Goal: Task Accomplishment & Management: Use online tool/utility

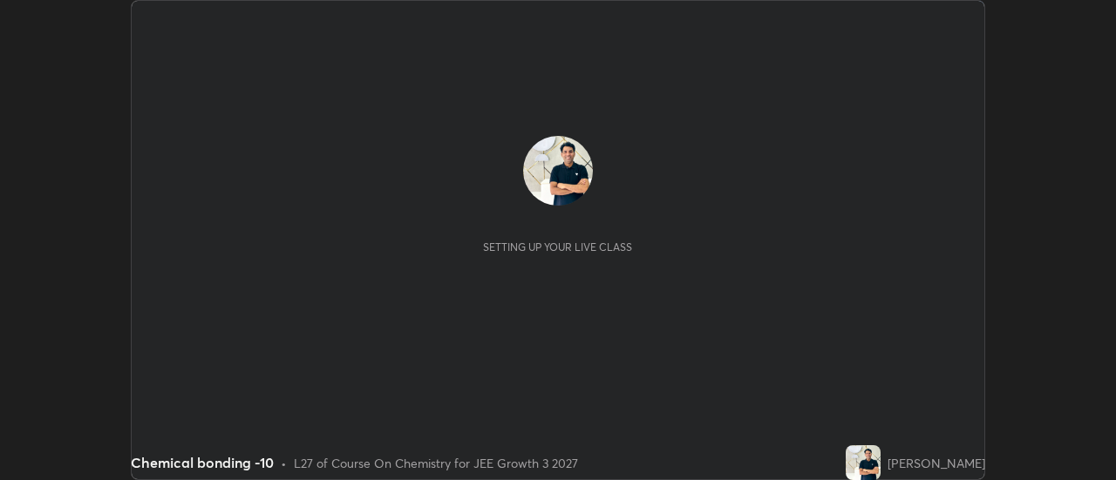
scroll to position [480, 1115]
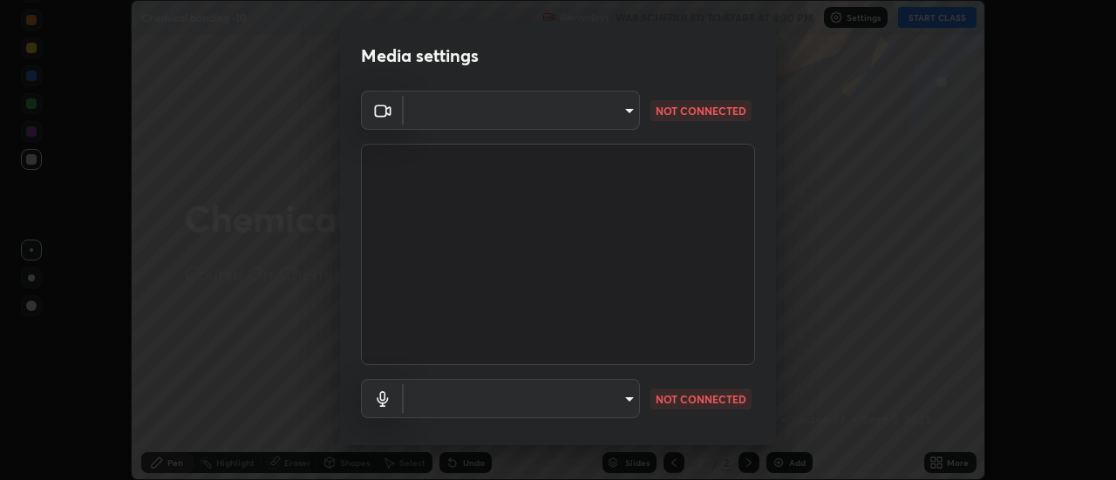
type input "1769541d7db8b910b2b6aaf592df5ff8660c63acaad49df9064175df0c6f581f"
type input "communications"
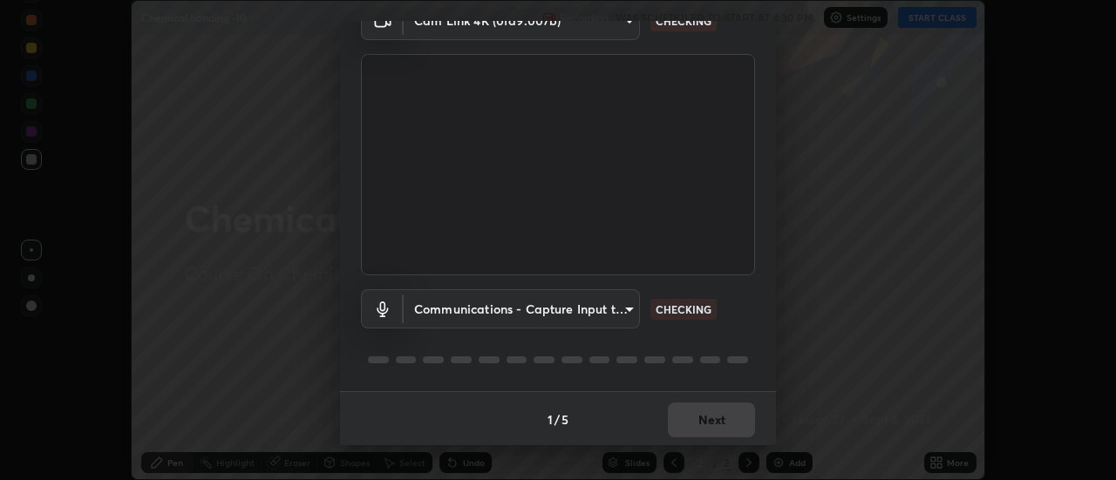
scroll to position [92, 0]
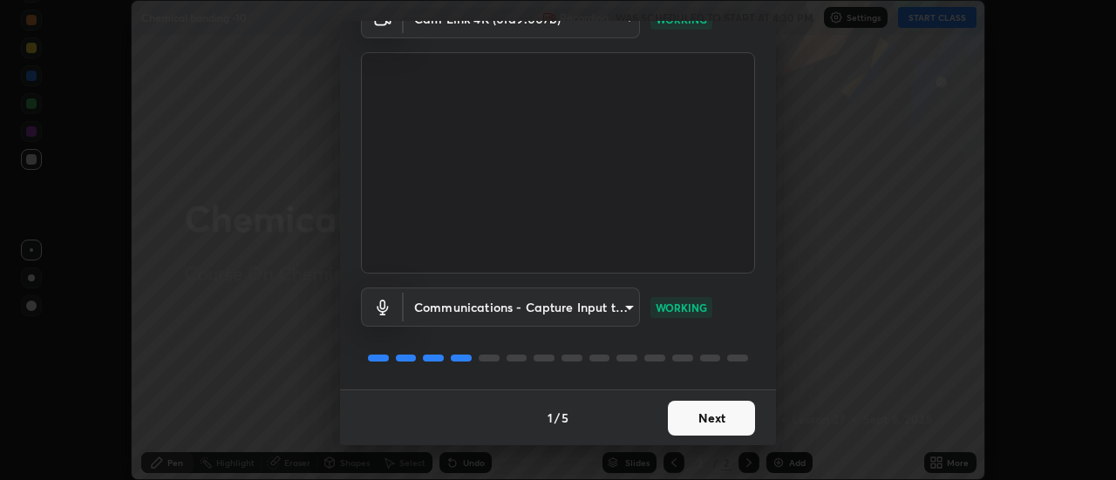
click at [715, 414] on button "Next" at bounding box center [711, 418] width 87 height 35
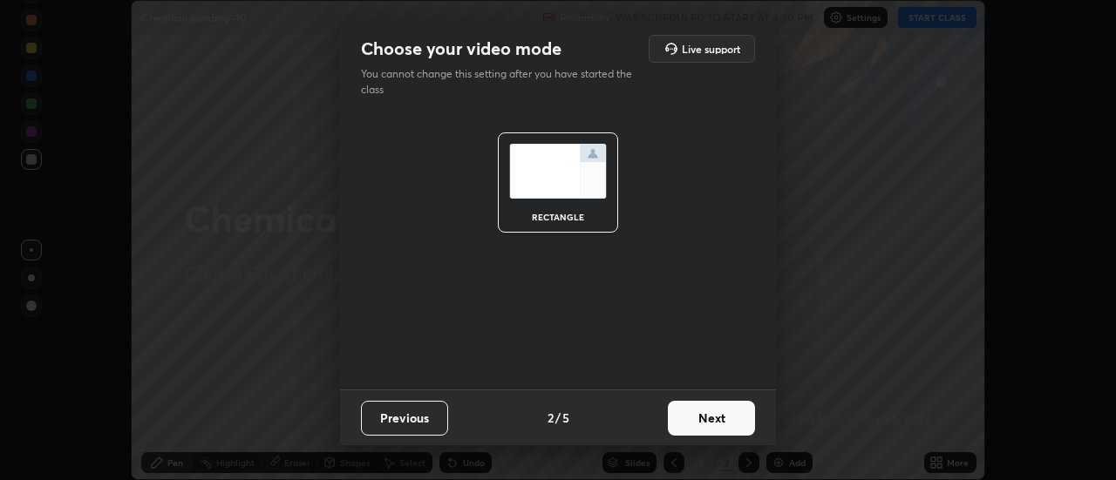
click at [714, 417] on button "Next" at bounding box center [711, 418] width 87 height 35
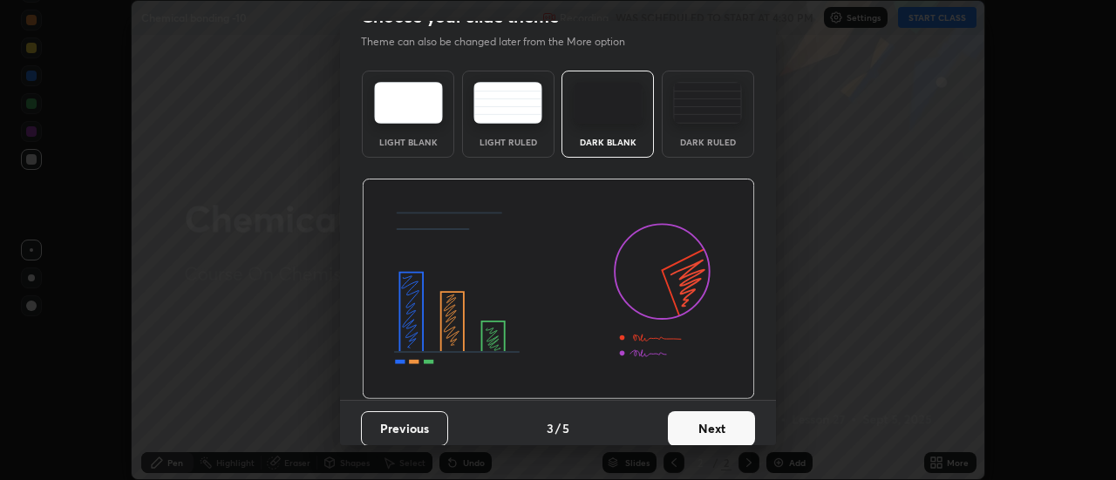
scroll to position [43, 0]
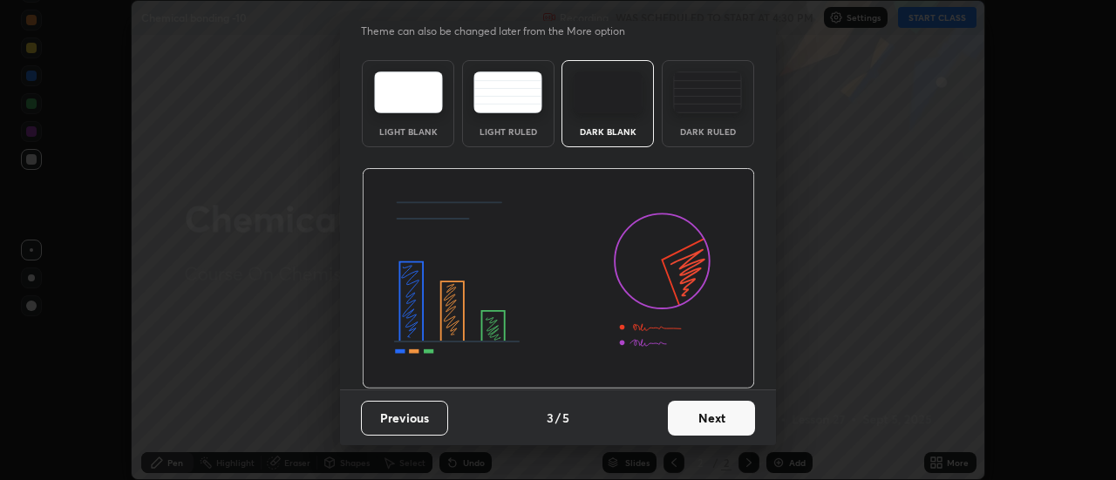
click at [722, 413] on button "Next" at bounding box center [711, 418] width 87 height 35
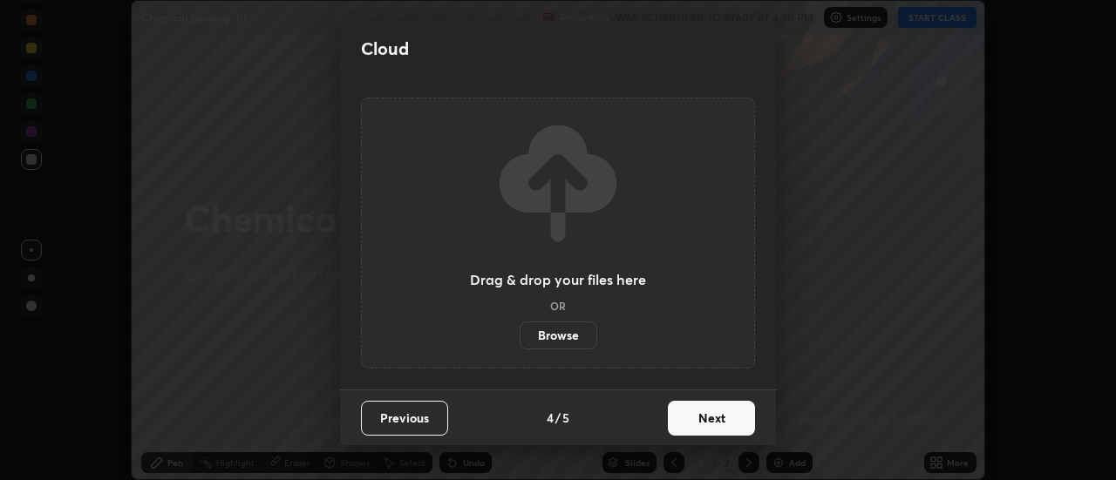
click at [718, 417] on button "Next" at bounding box center [711, 418] width 87 height 35
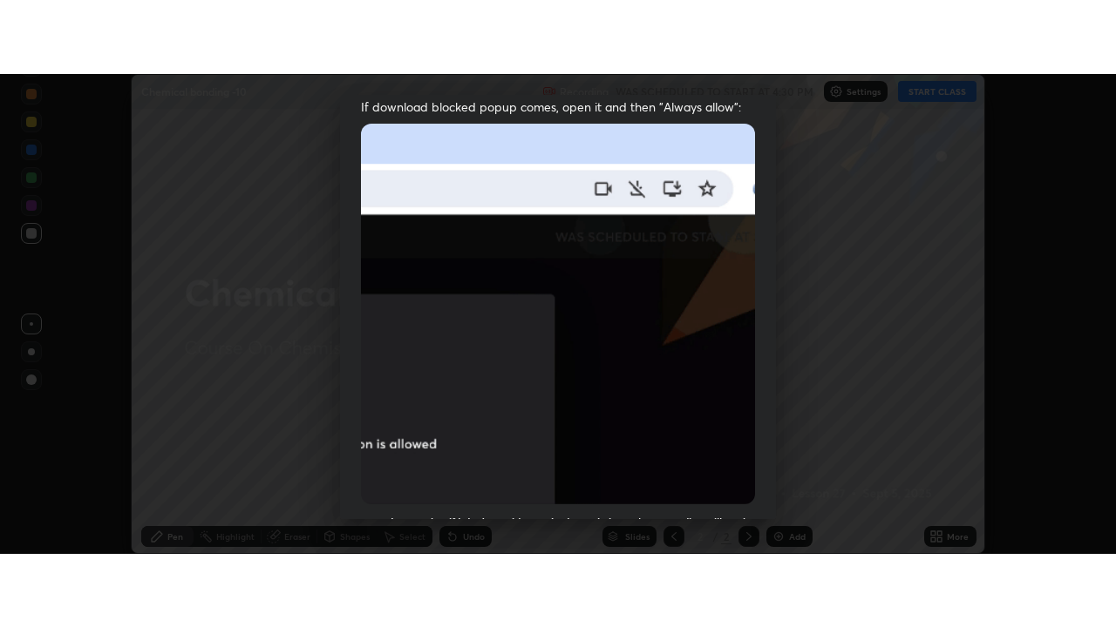
scroll to position [447, 0]
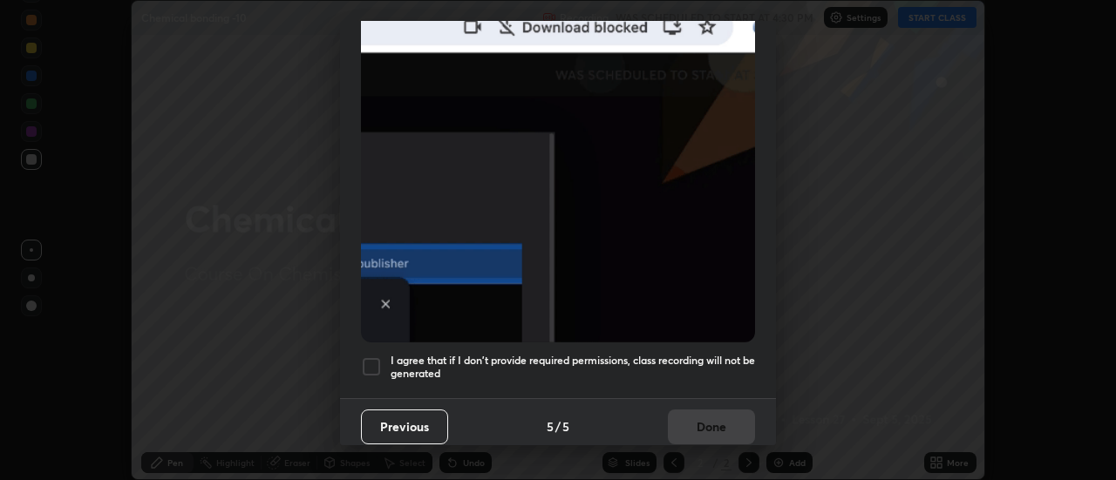
click at [722, 354] on h5 "I agree that if I don't provide required permissions, class recording will not …" at bounding box center [572, 367] width 364 height 27
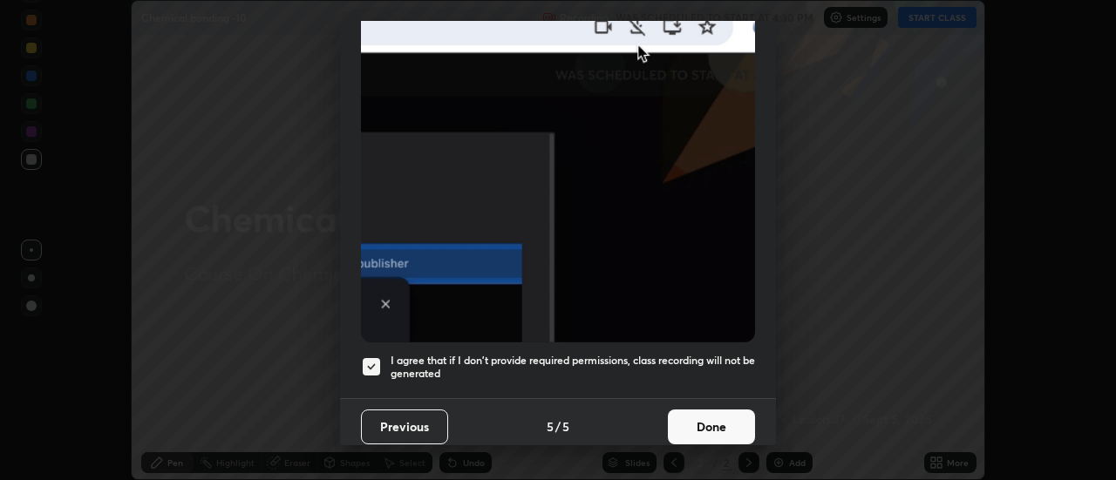
click at [721, 417] on button "Done" at bounding box center [711, 427] width 87 height 35
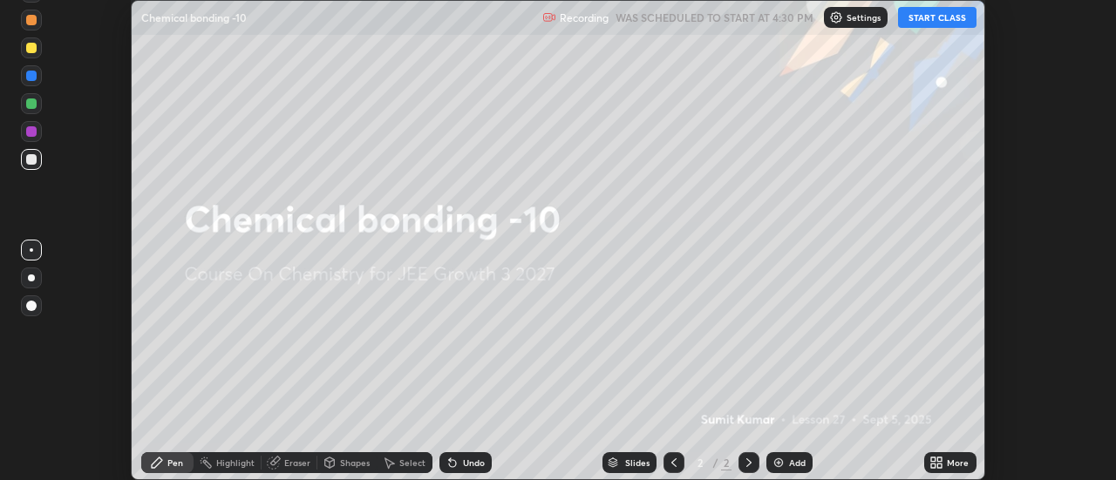
click at [936, 464] on icon at bounding box center [936, 463] width 14 height 14
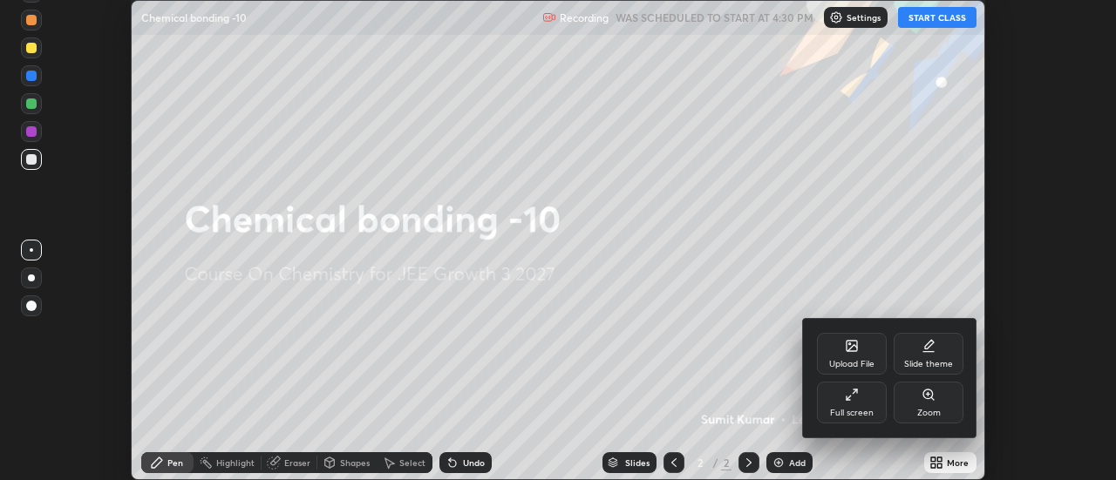
click at [856, 409] on div "Full screen" at bounding box center [852, 413] width 44 height 9
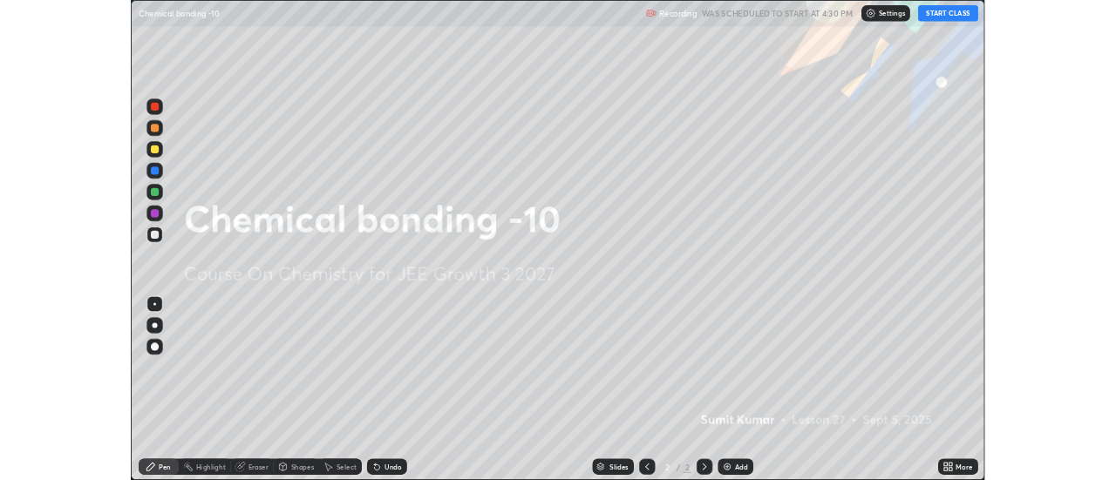
scroll to position [627, 1116]
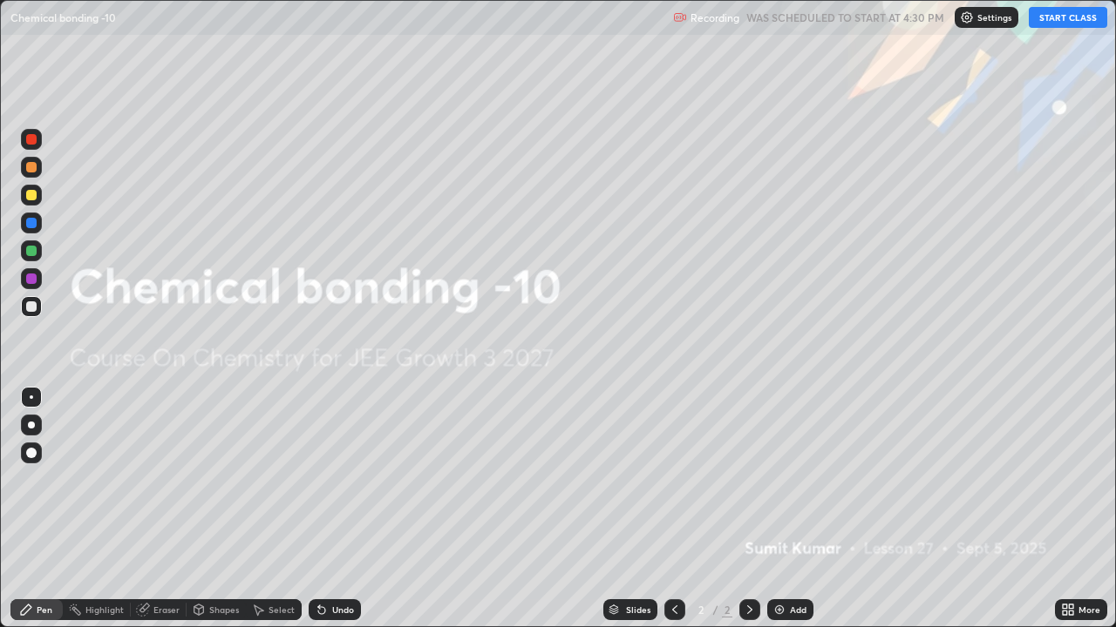
click at [1055, 21] on button "START CLASS" at bounding box center [1067, 17] width 78 height 21
click at [779, 479] on img at bounding box center [779, 610] width 14 height 14
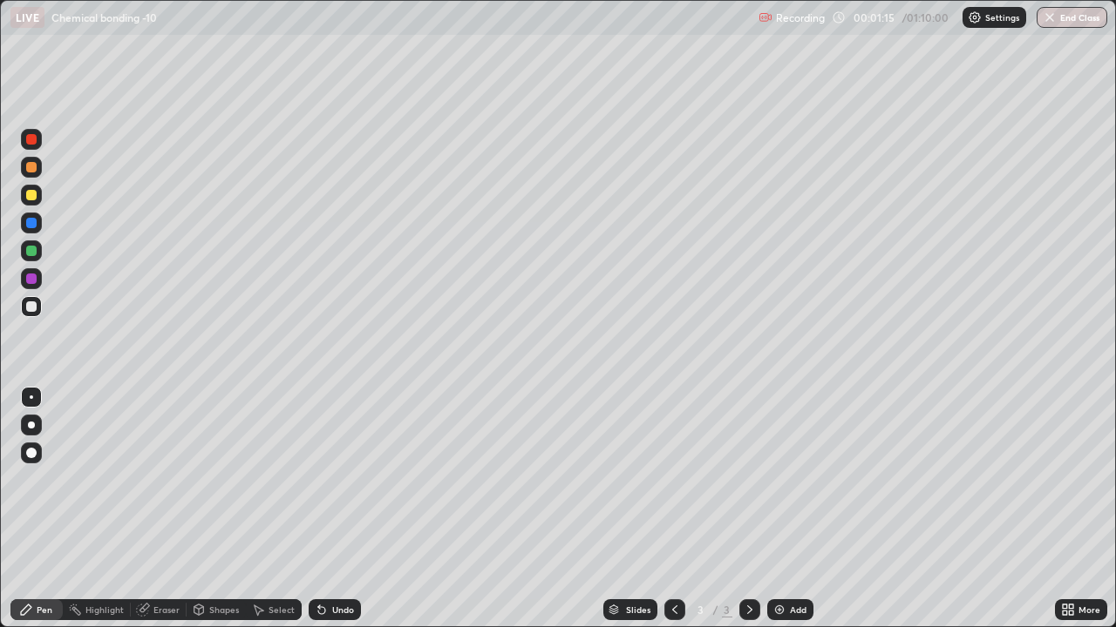
click at [335, 479] on div "Undo" at bounding box center [343, 610] width 22 height 9
click at [332, 479] on div "Undo" at bounding box center [343, 610] width 22 height 9
click at [349, 479] on div "Undo" at bounding box center [343, 610] width 22 height 9
click at [354, 479] on div "Undo" at bounding box center [335, 610] width 52 height 21
click at [775, 479] on img at bounding box center [779, 610] width 14 height 14
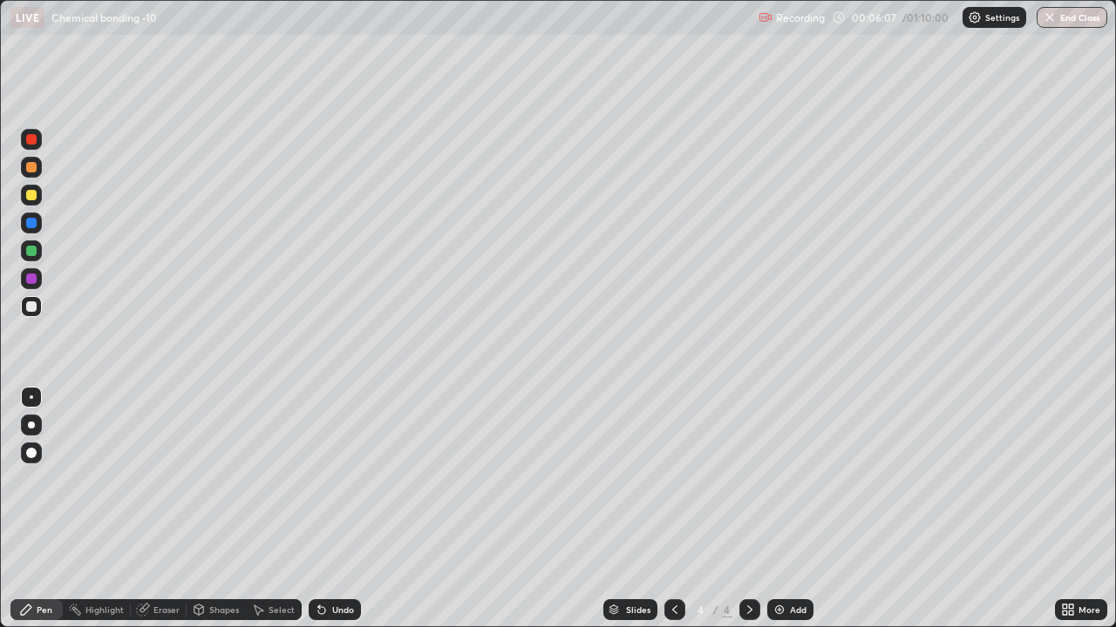
click at [323, 479] on icon at bounding box center [322, 610] width 14 height 14
click at [318, 479] on icon at bounding box center [321, 610] width 7 height 7
click at [1068, 479] on icon at bounding box center [1068, 610] width 14 height 14
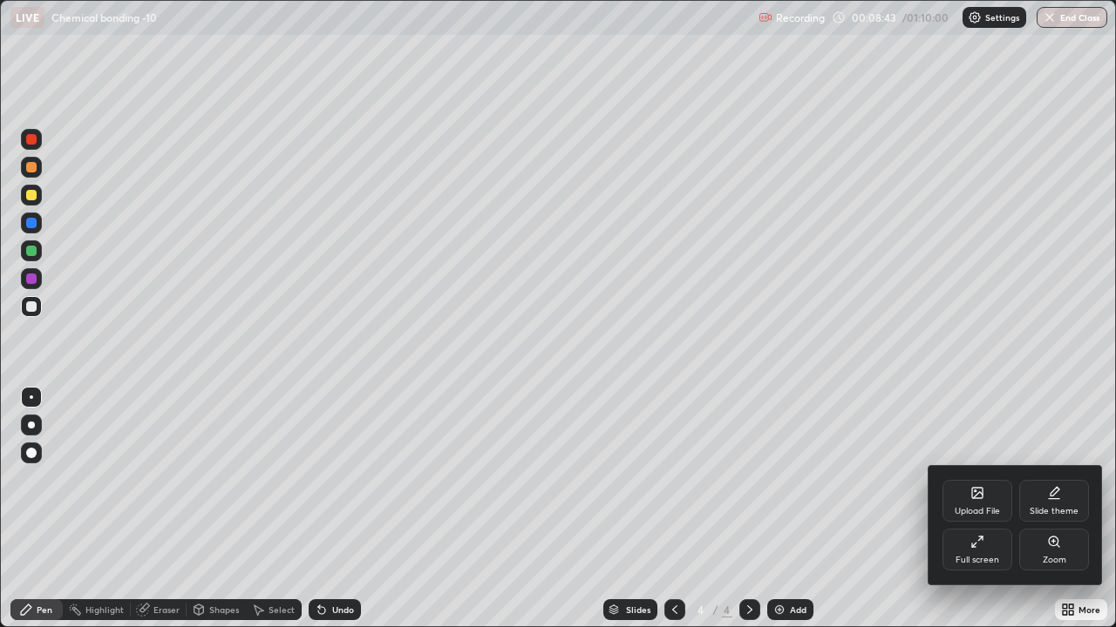
click at [972, 479] on icon at bounding box center [977, 493] width 10 height 10
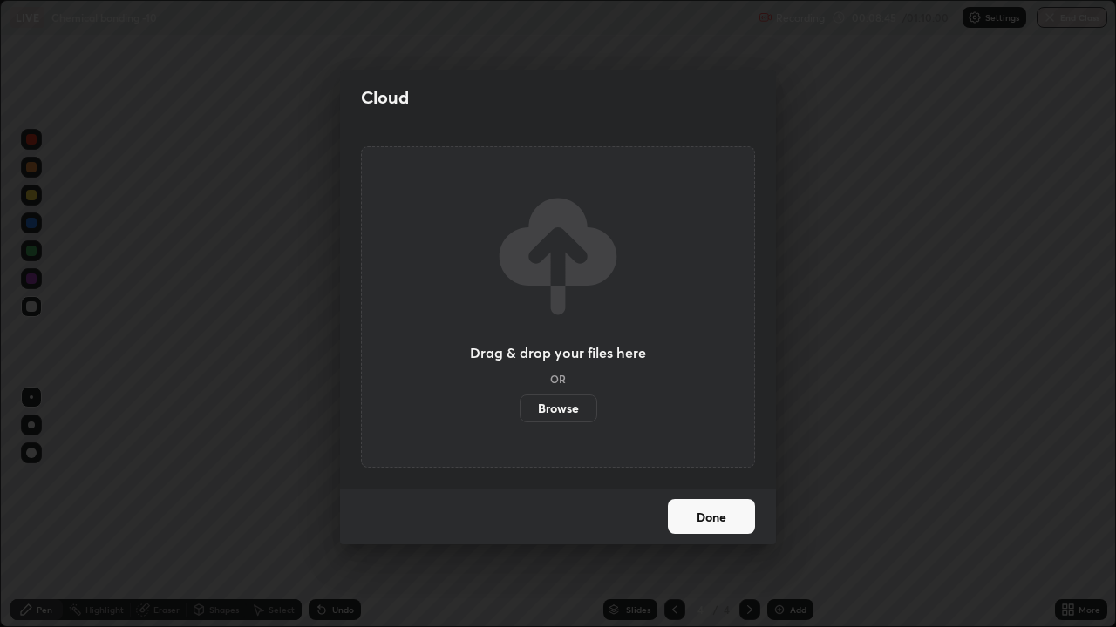
click at [557, 410] on label "Browse" at bounding box center [558, 409] width 78 height 28
click at [519, 410] on input "Browse" at bounding box center [519, 409] width 0 height 28
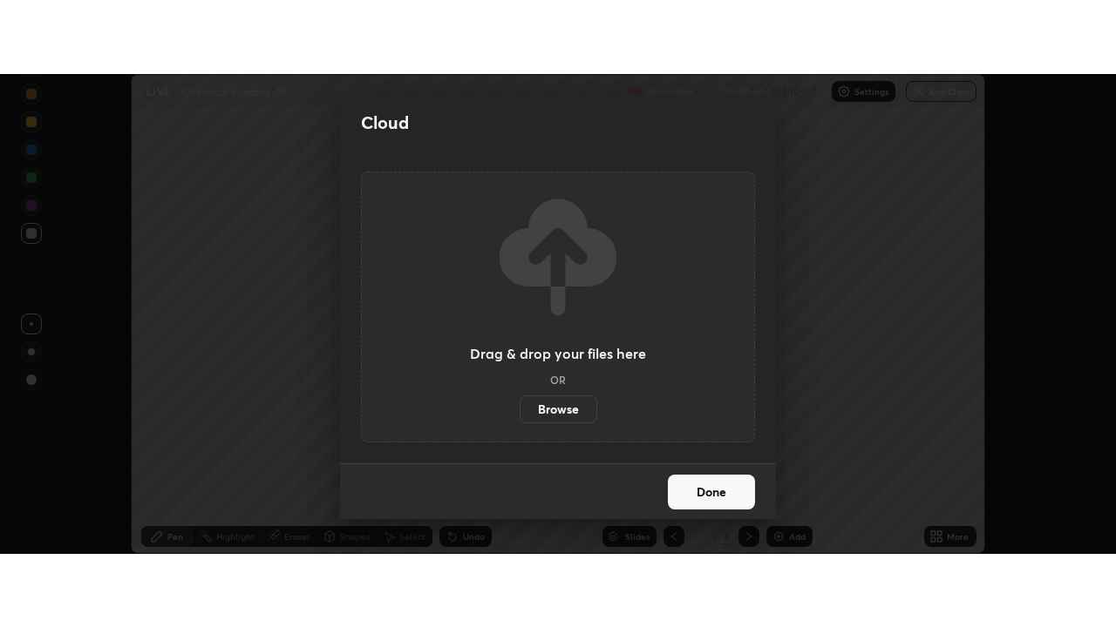
scroll to position [86672, 86036]
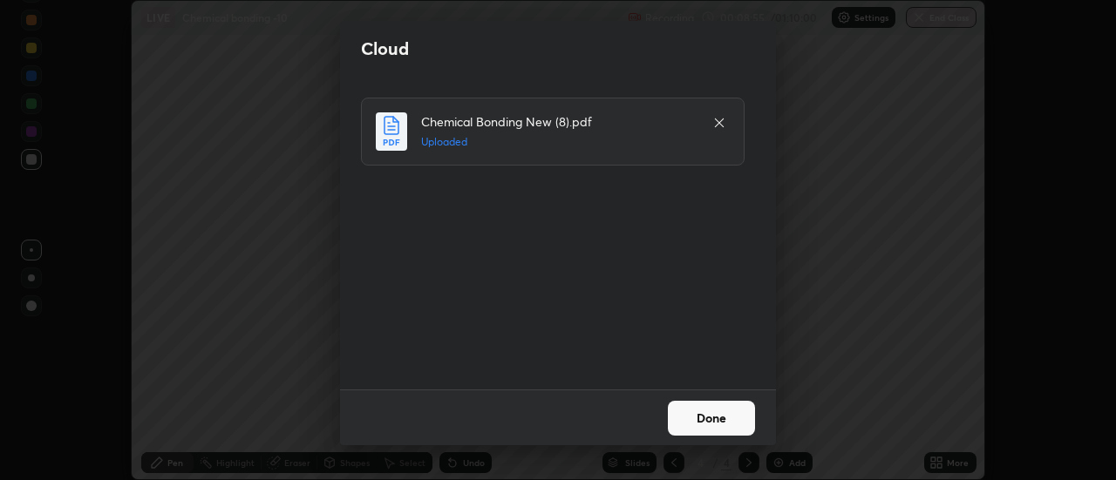
click at [713, 415] on button "Done" at bounding box center [711, 418] width 87 height 35
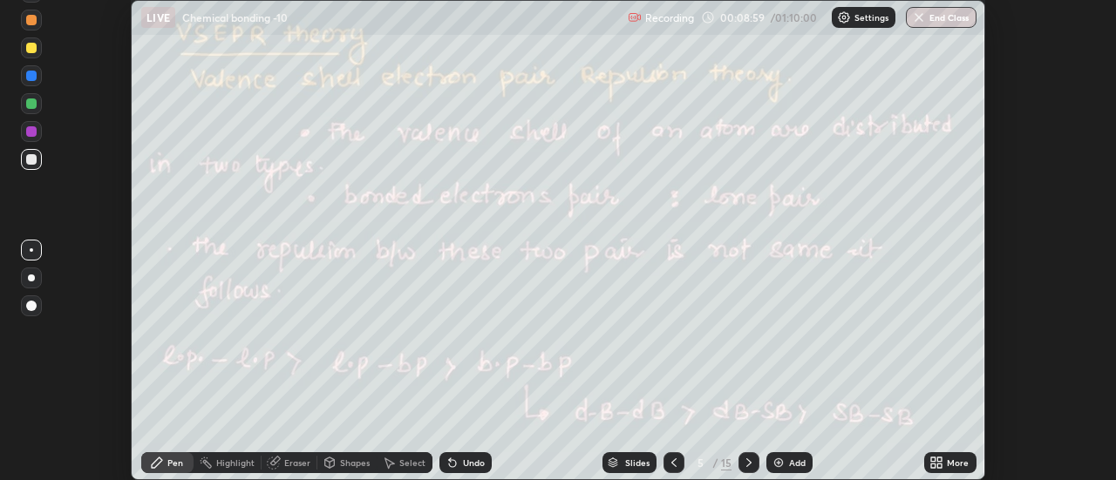
click at [933, 465] on icon at bounding box center [933, 466] width 4 height 4
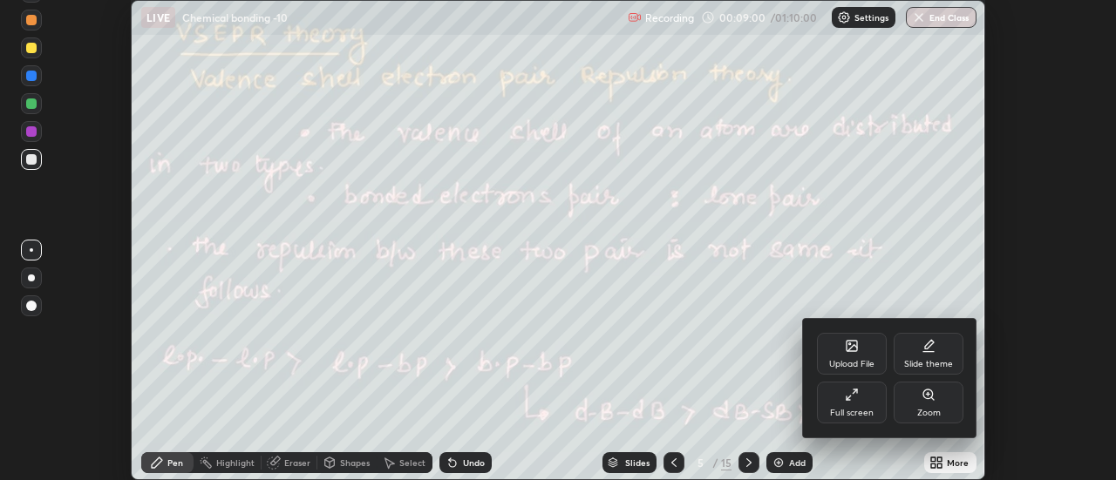
click at [858, 403] on div "Full screen" at bounding box center [852, 403] width 70 height 42
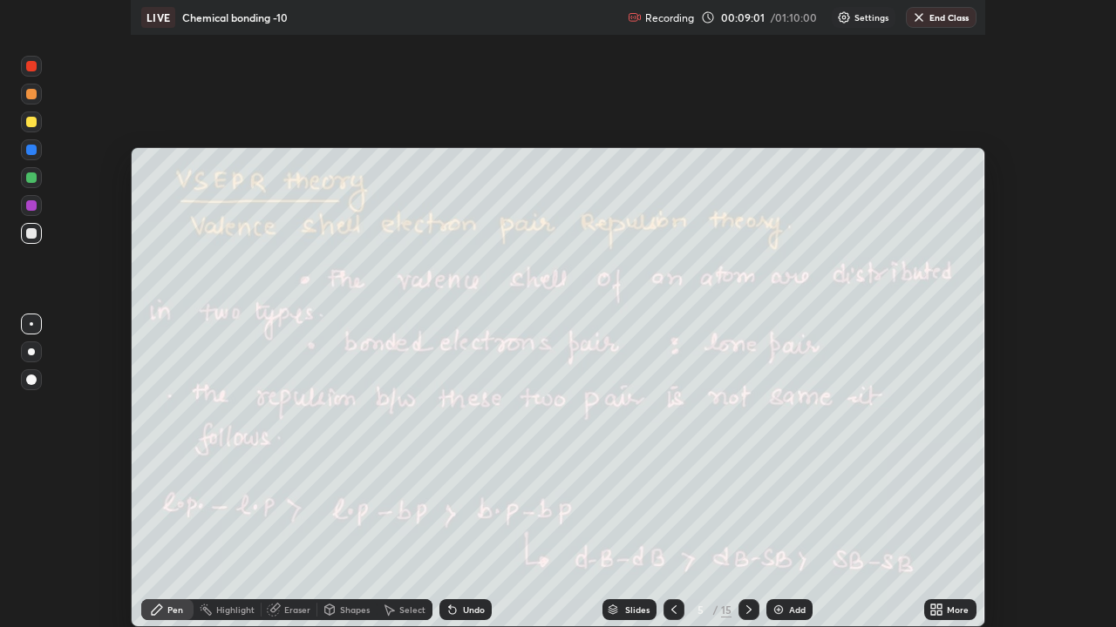
scroll to position [627, 1116]
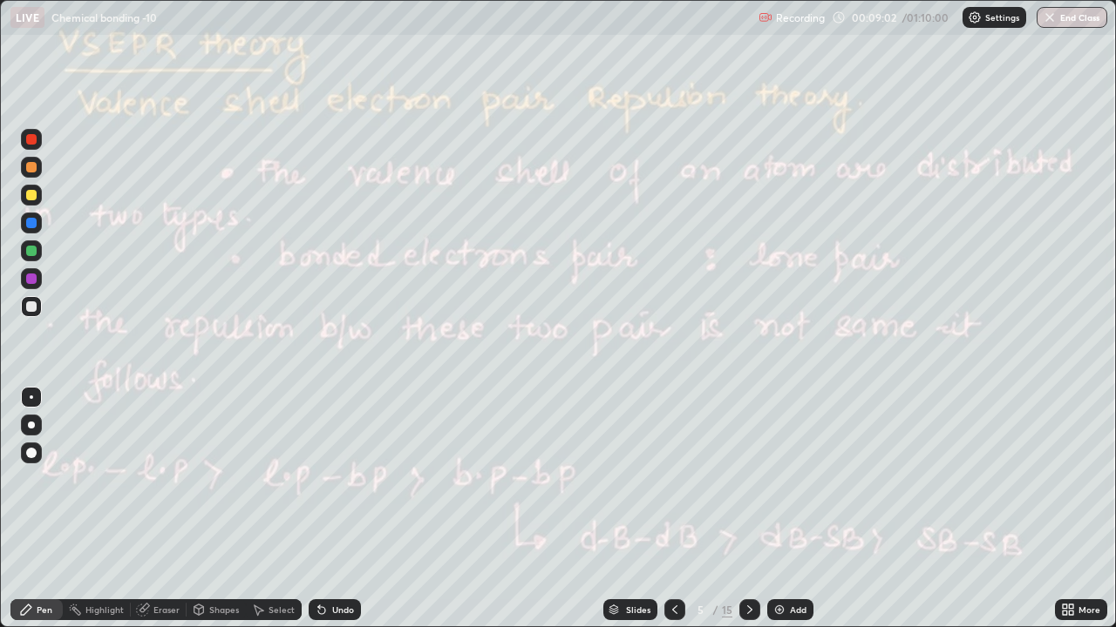
click at [628, 479] on div "Slides" at bounding box center [638, 610] width 24 height 9
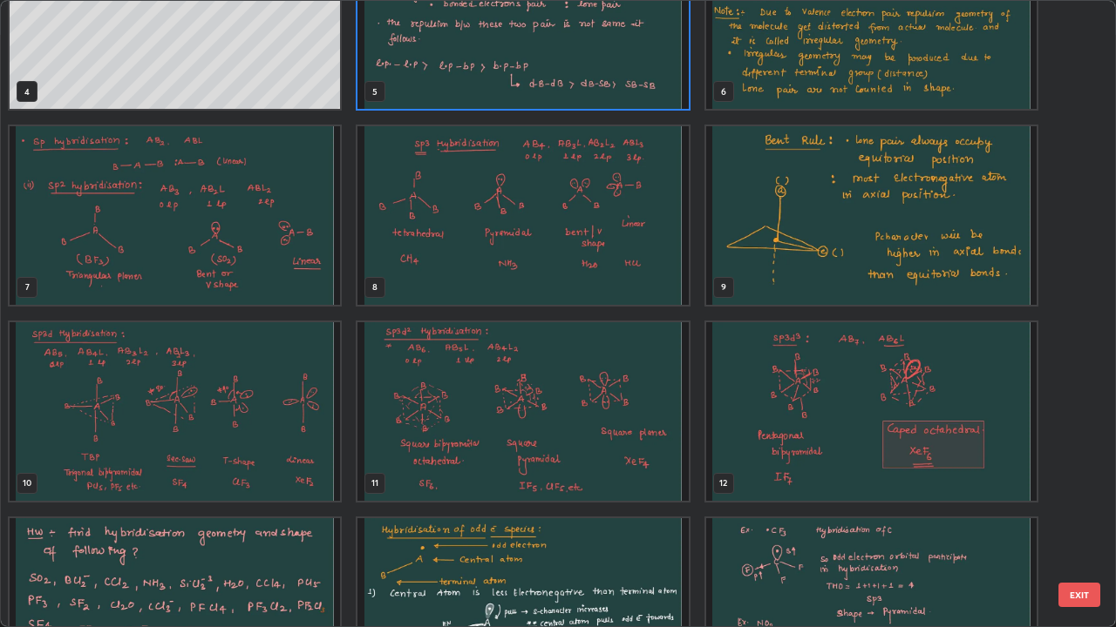
scroll to position [353, 0]
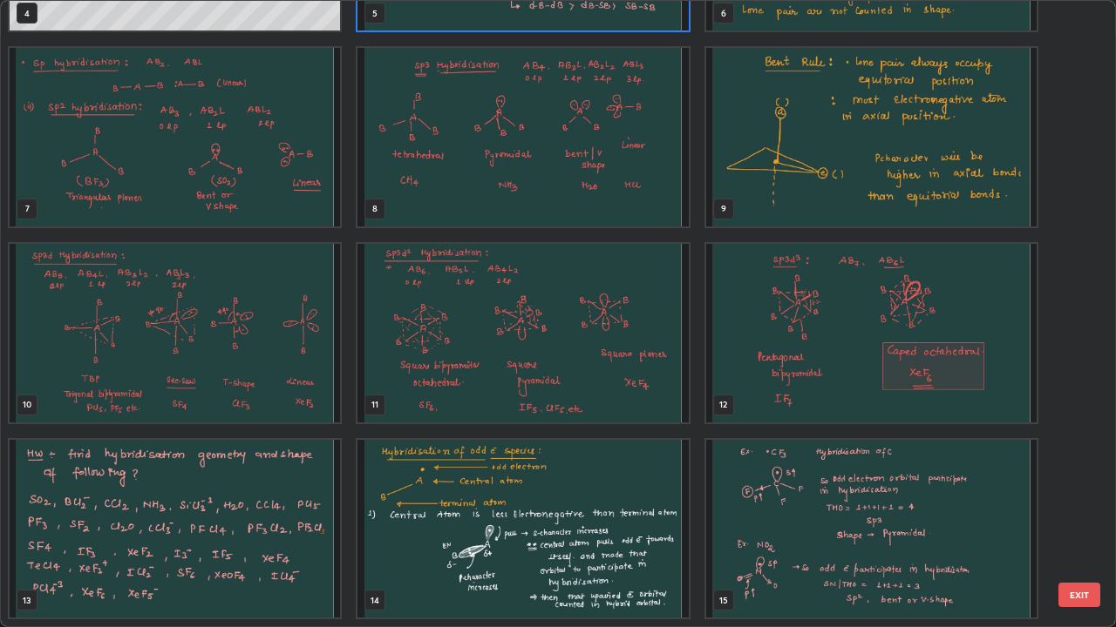
click at [293, 479] on img "grid" at bounding box center [175, 529] width 330 height 179
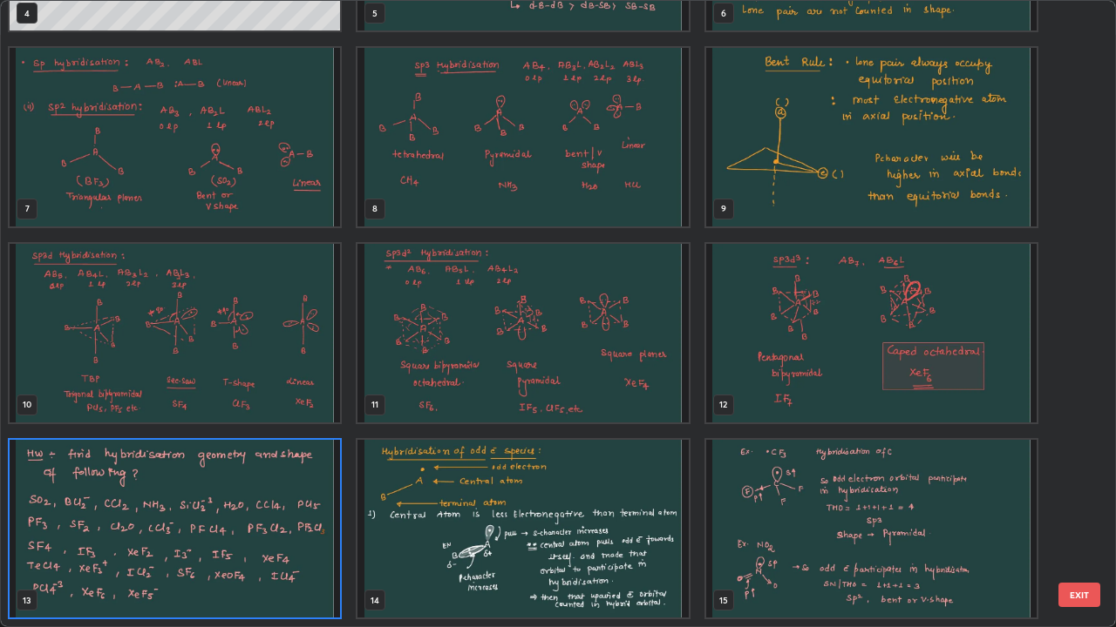
click at [285, 479] on img "grid" at bounding box center [175, 529] width 330 height 179
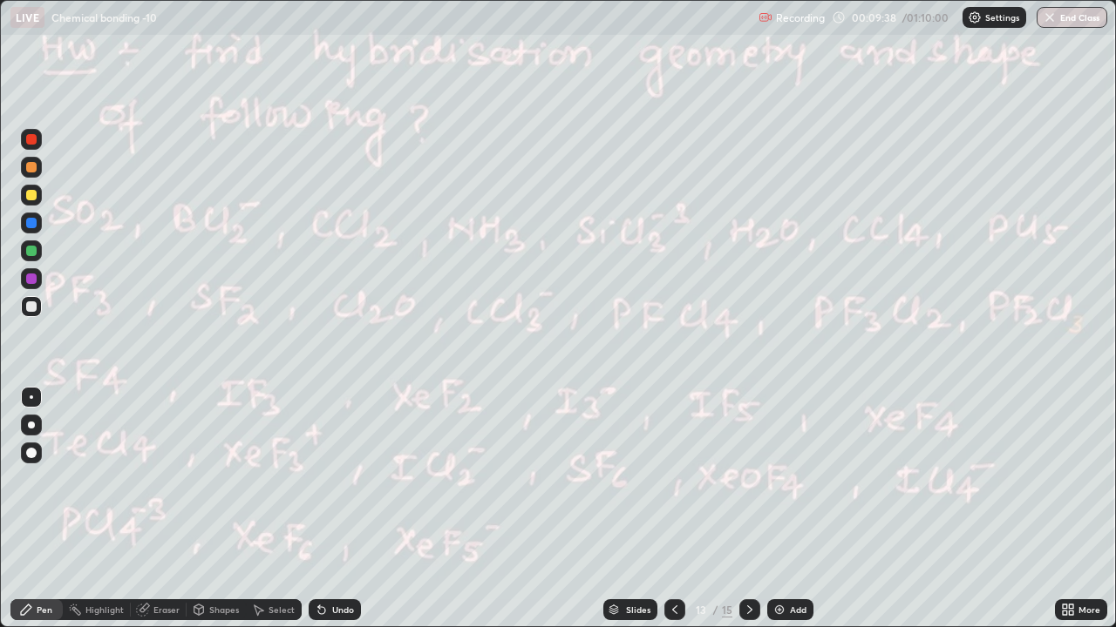
click at [774, 479] on img at bounding box center [779, 610] width 14 height 14
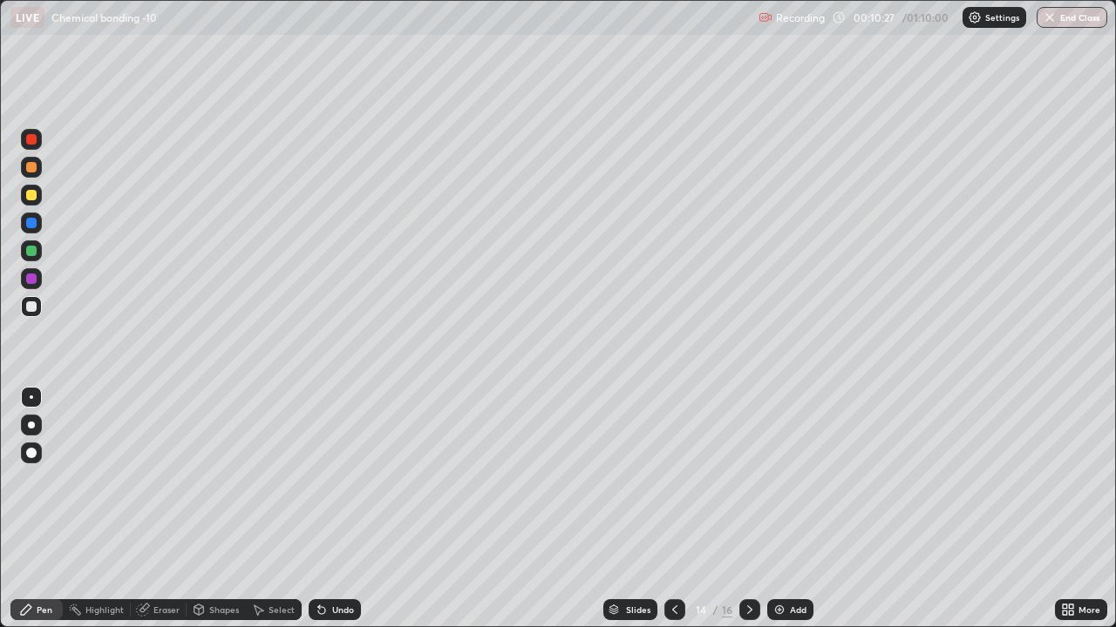
click at [342, 479] on div "Undo" at bounding box center [343, 610] width 22 height 9
click at [673, 479] on icon at bounding box center [675, 610] width 14 height 14
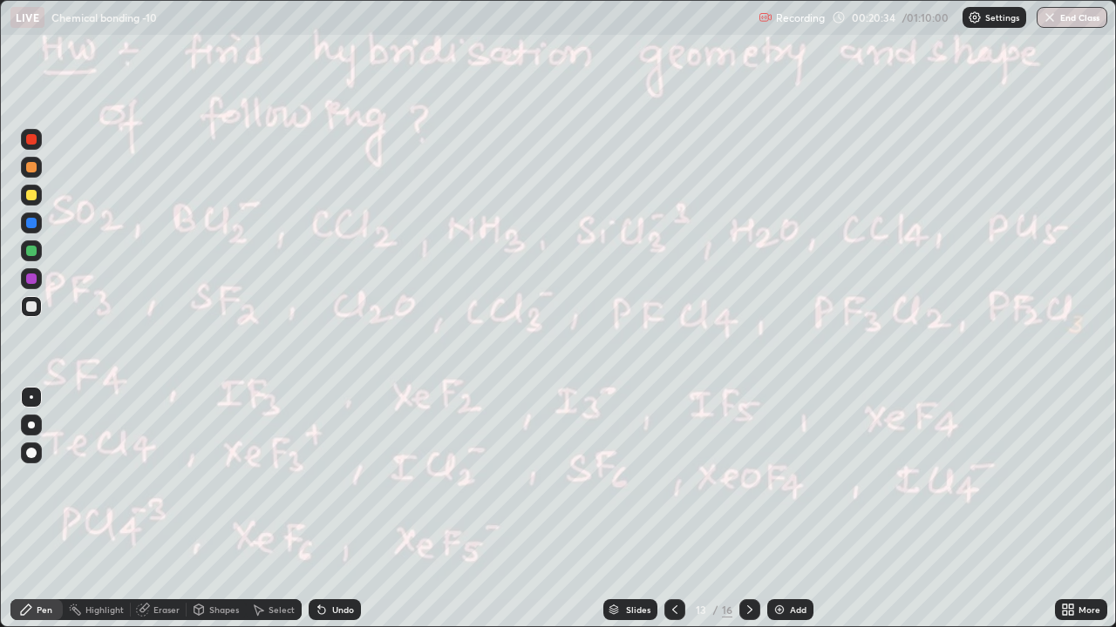
click at [673, 479] on icon at bounding box center [675, 610] width 14 height 14
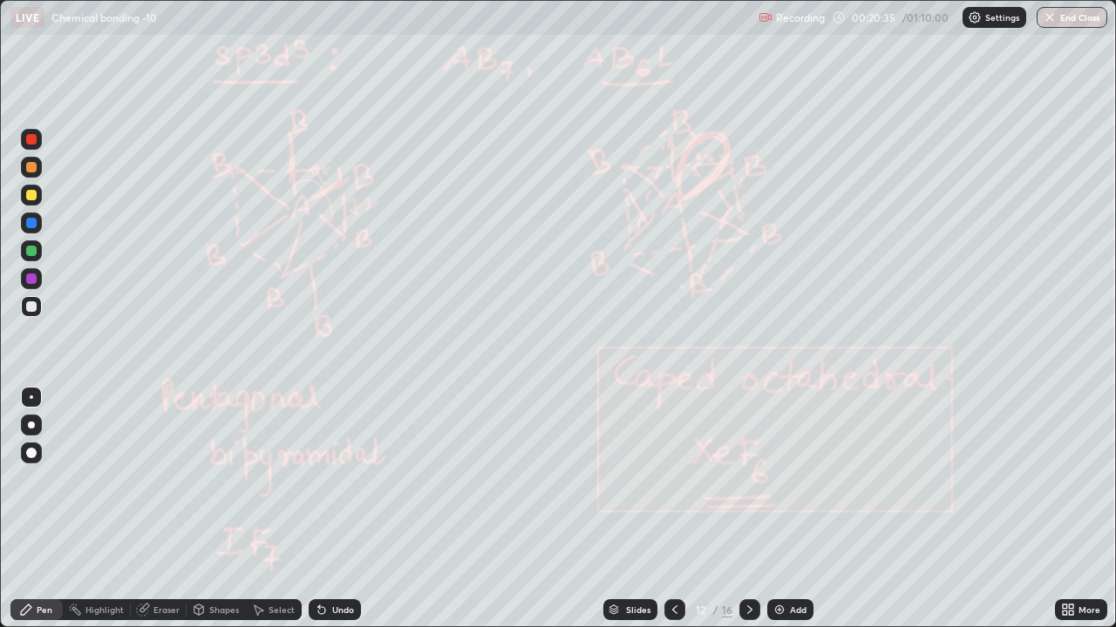
click at [673, 479] on icon at bounding box center [675, 610] width 14 height 14
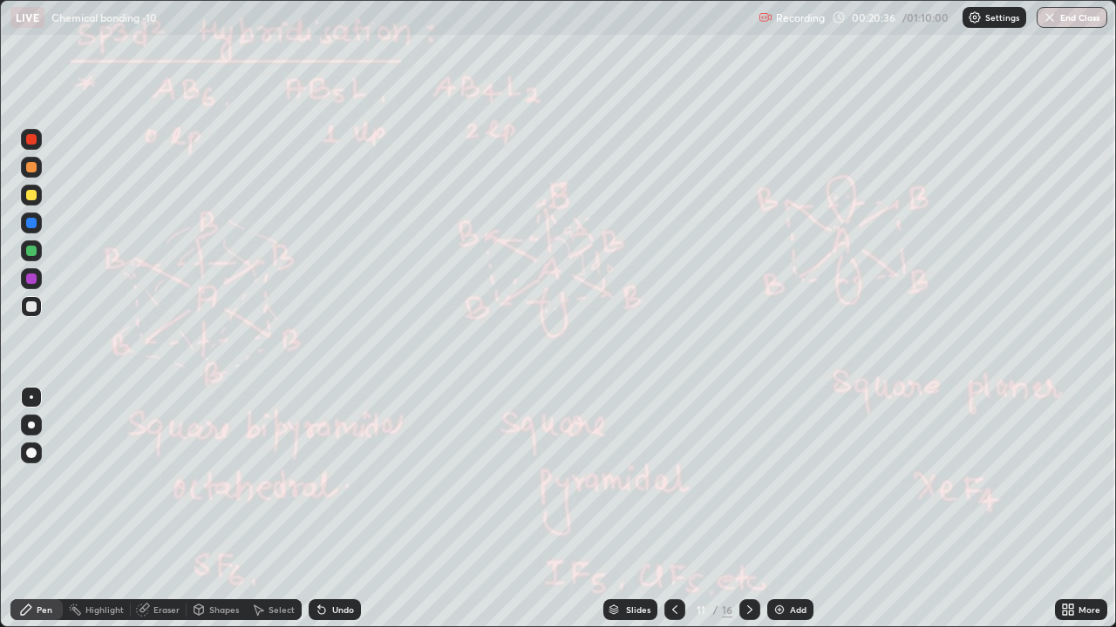
click at [681, 479] on div at bounding box center [674, 610] width 21 height 21
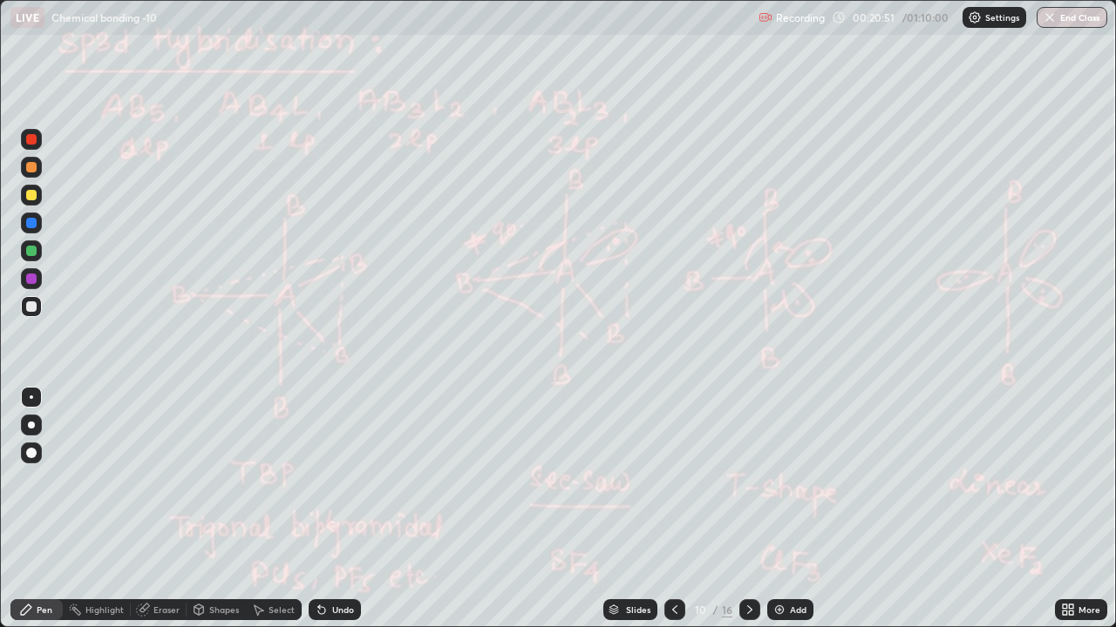
click at [327, 479] on div "Undo" at bounding box center [335, 610] width 52 height 21
click at [351, 479] on div "Undo" at bounding box center [335, 610] width 52 height 21
click at [358, 479] on div "Undo" at bounding box center [335, 610] width 52 height 21
click at [370, 479] on div "Slides 10 / 16 Add" at bounding box center [708, 610] width 694 height 35
click at [356, 479] on div "Undo" at bounding box center [335, 610] width 52 height 21
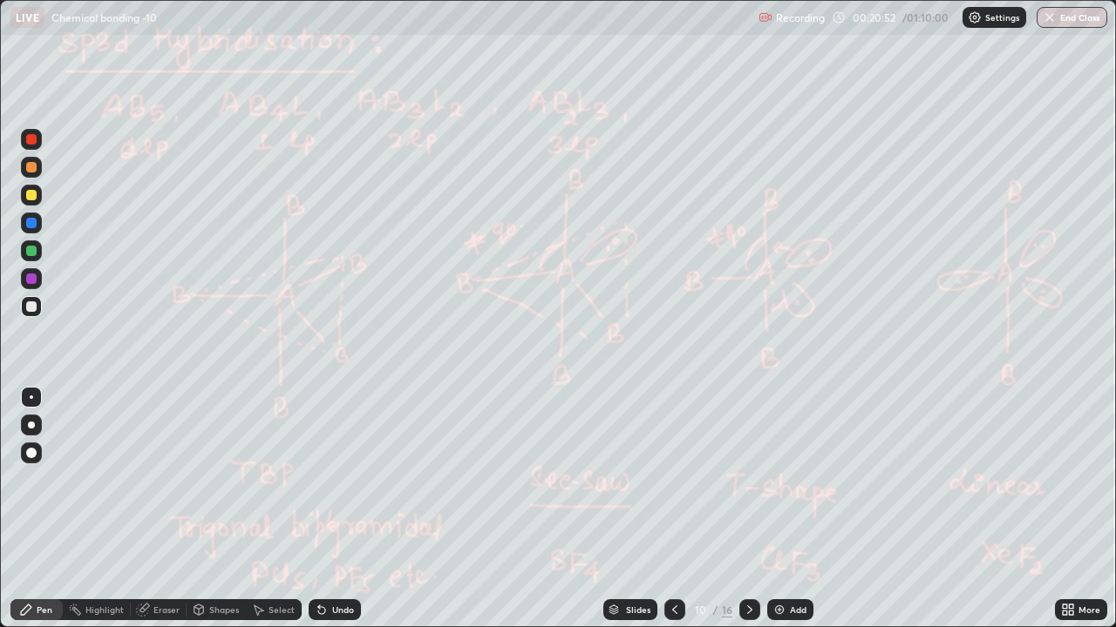
click at [356, 479] on div "Undo" at bounding box center [335, 610] width 52 height 21
click at [355, 479] on div "Undo" at bounding box center [335, 610] width 52 height 21
click at [356, 479] on div "Undo" at bounding box center [335, 610] width 52 height 21
click at [358, 479] on div "Undo" at bounding box center [335, 610] width 52 height 21
click at [750, 479] on icon at bounding box center [750, 610] width 14 height 14
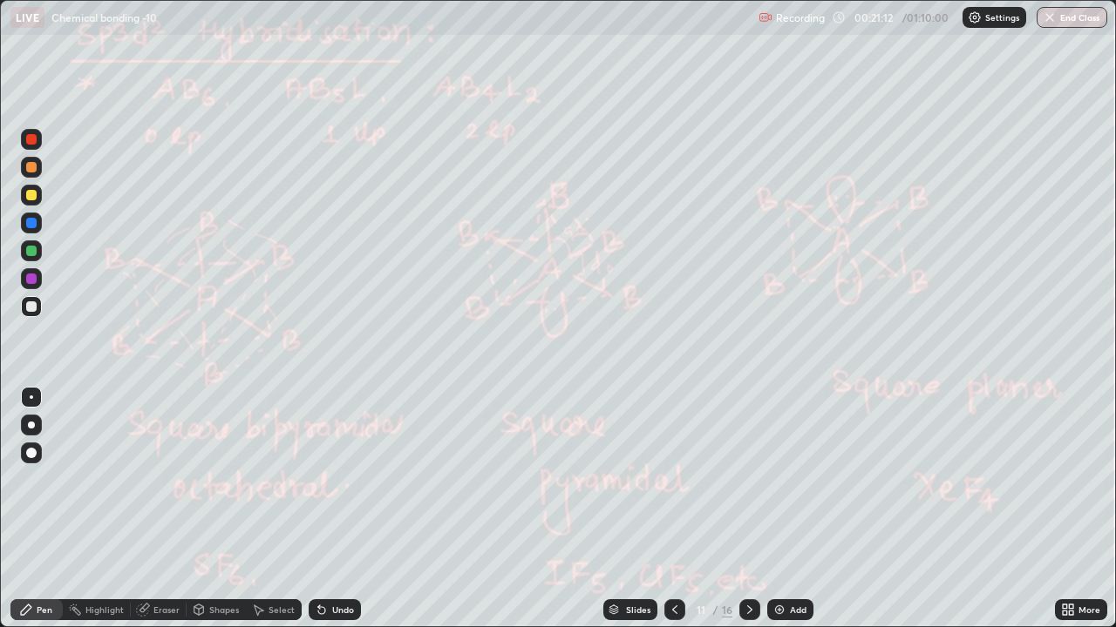
click at [747, 479] on icon at bounding box center [750, 610] width 14 height 14
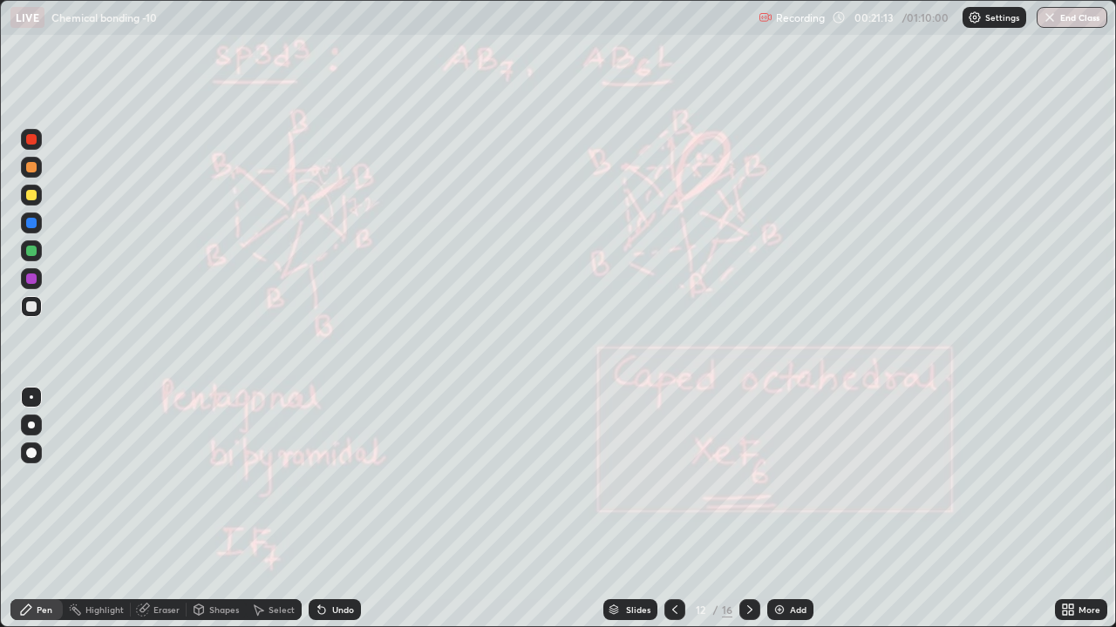
click at [747, 479] on icon at bounding box center [749, 610] width 5 height 9
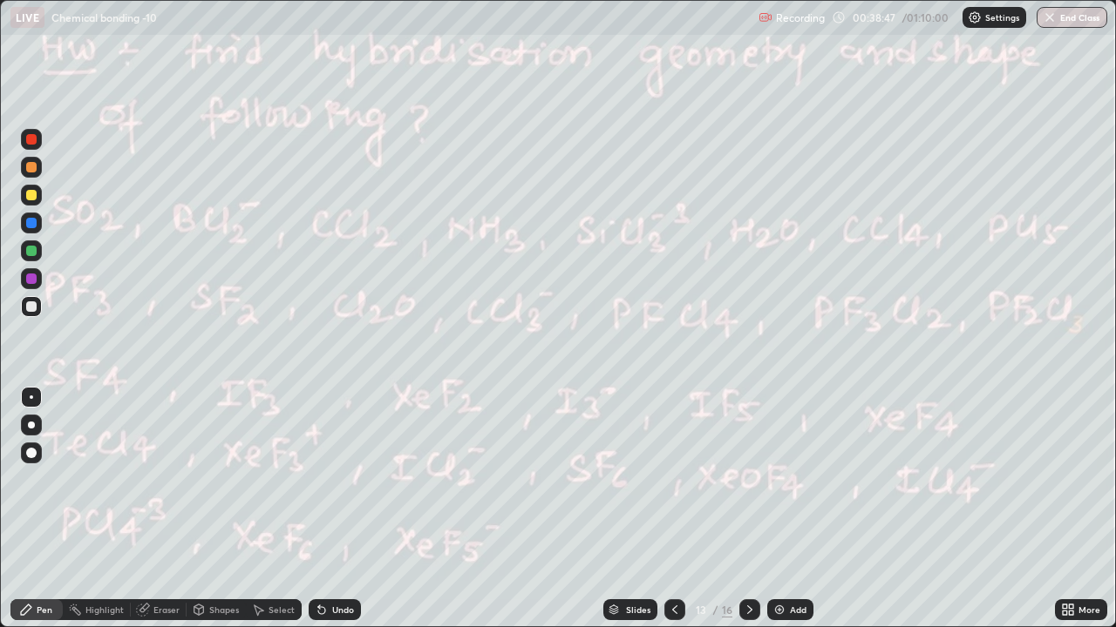
click at [748, 479] on icon at bounding box center [750, 610] width 14 height 14
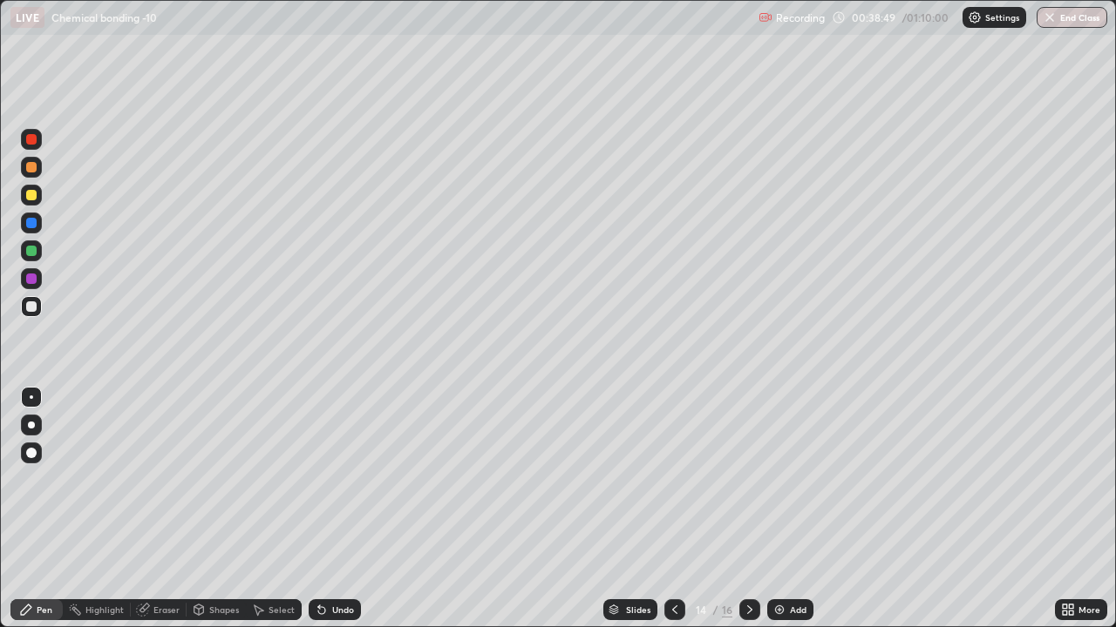
click at [673, 479] on icon at bounding box center [675, 610] width 14 height 14
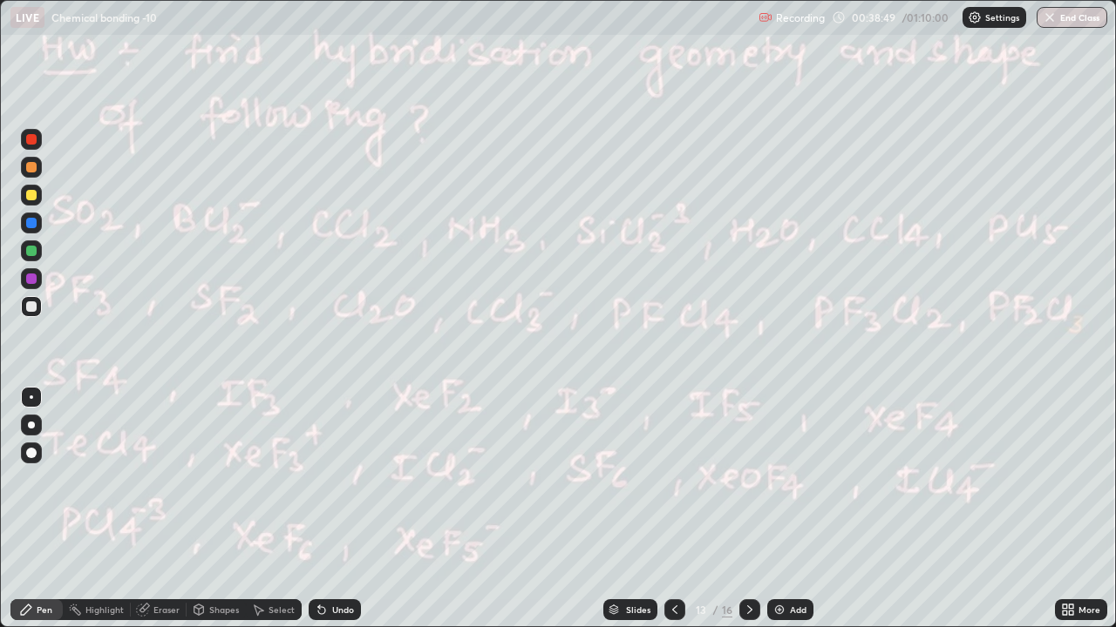
click at [629, 479] on div "Slides" at bounding box center [638, 610] width 24 height 9
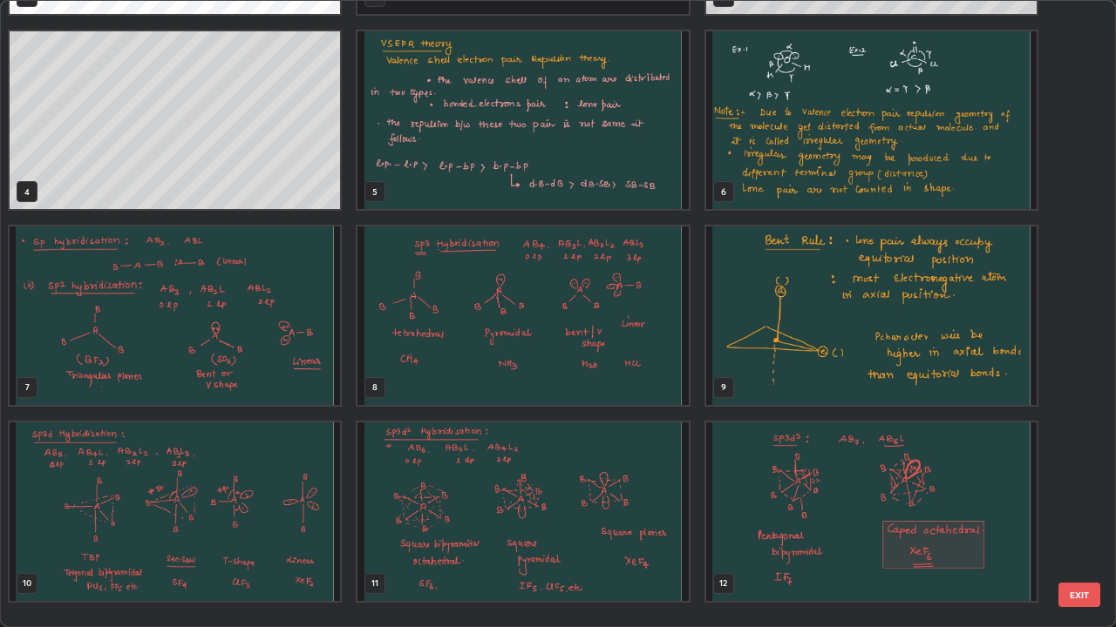
scroll to position [0, 0]
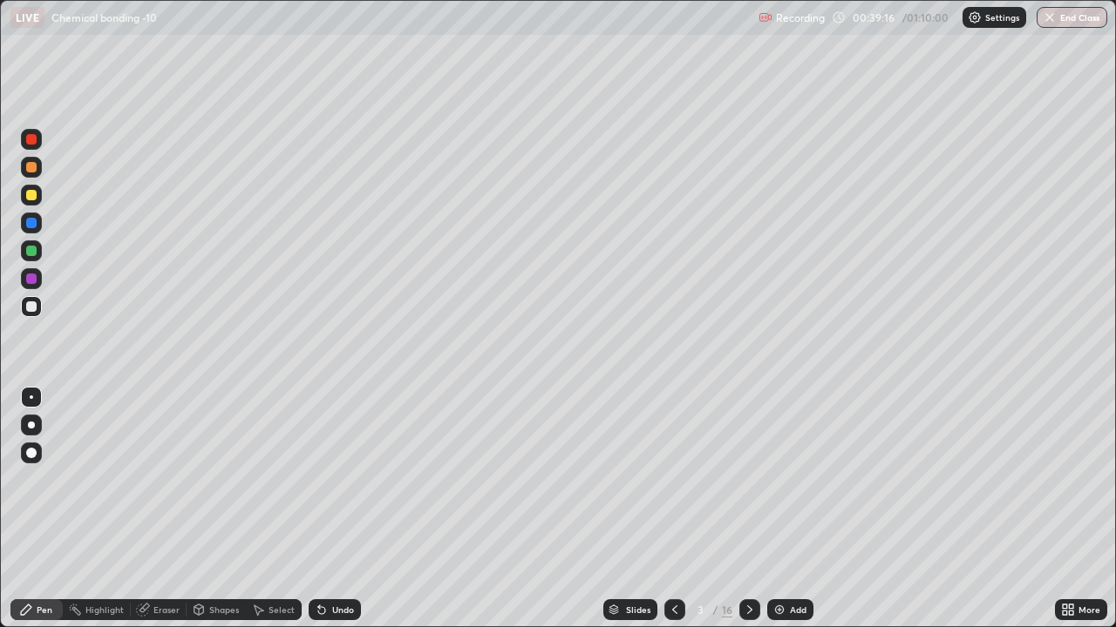
click at [619, 479] on div "Slides" at bounding box center [630, 610] width 54 height 21
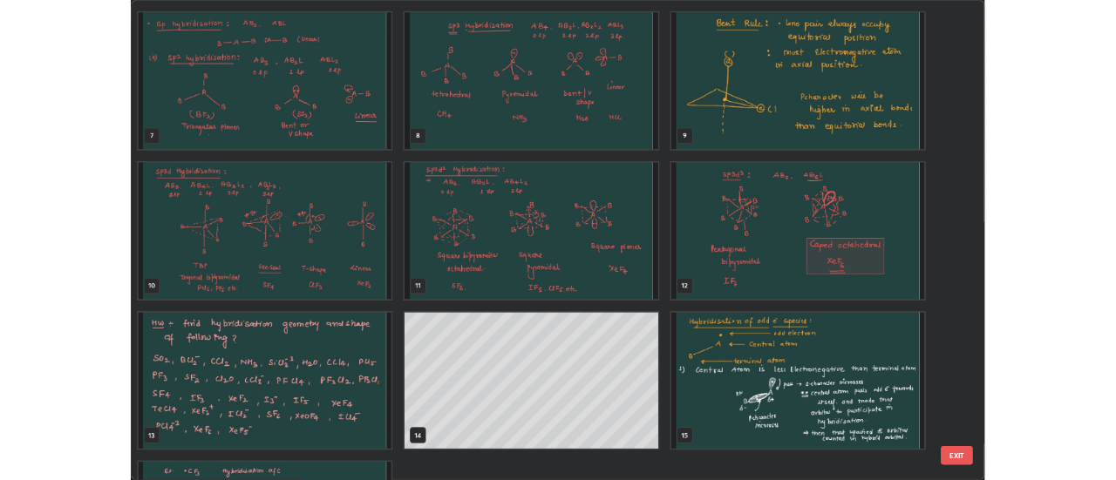
scroll to position [548, 0]
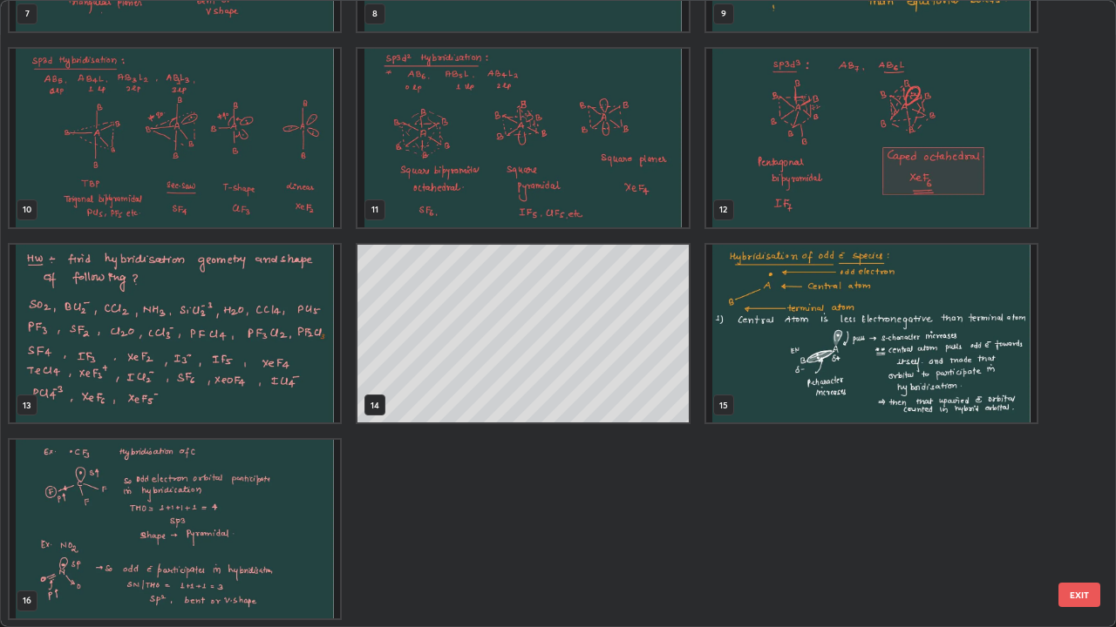
click at [231, 350] on img "grid" at bounding box center [175, 334] width 330 height 179
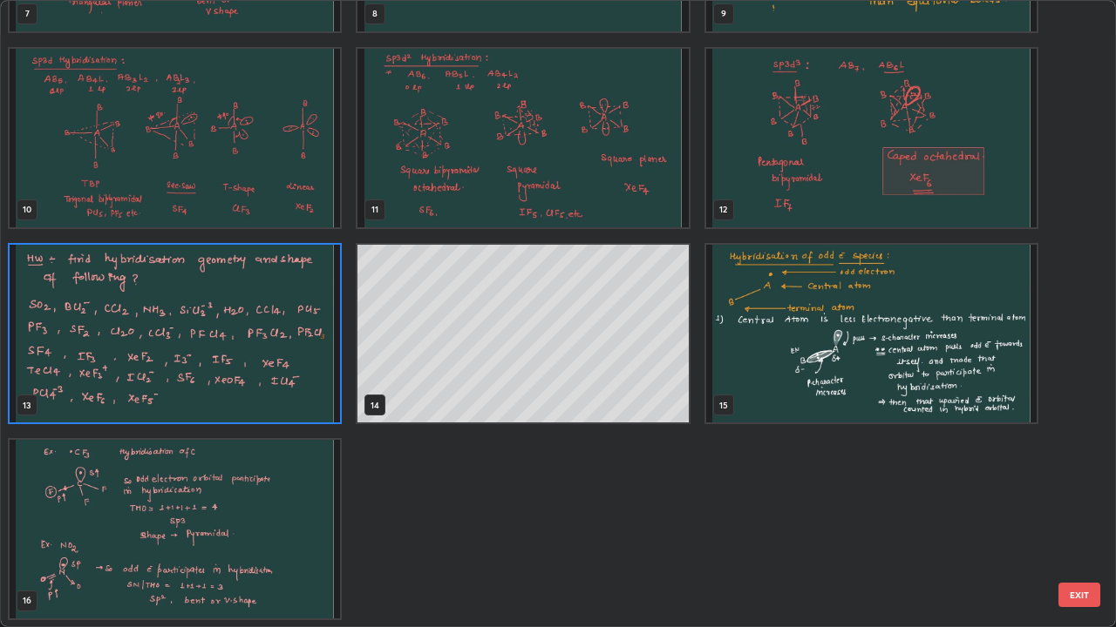
click at [234, 342] on img "grid" at bounding box center [175, 334] width 330 height 179
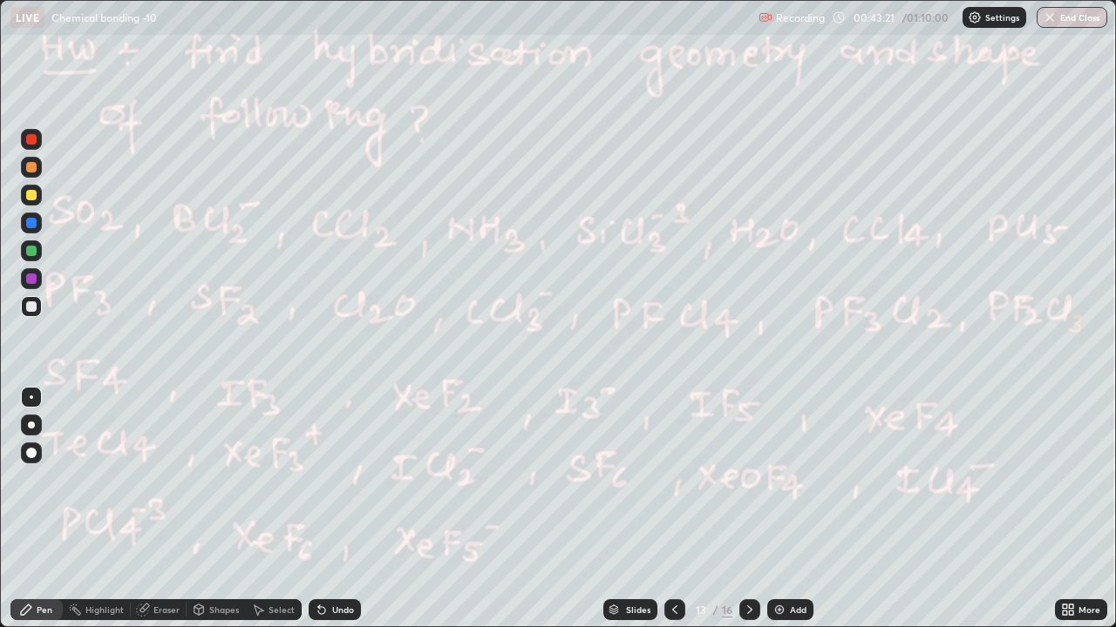
click at [681, 479] on div at bounding box center [674, 610] width 21 height 21
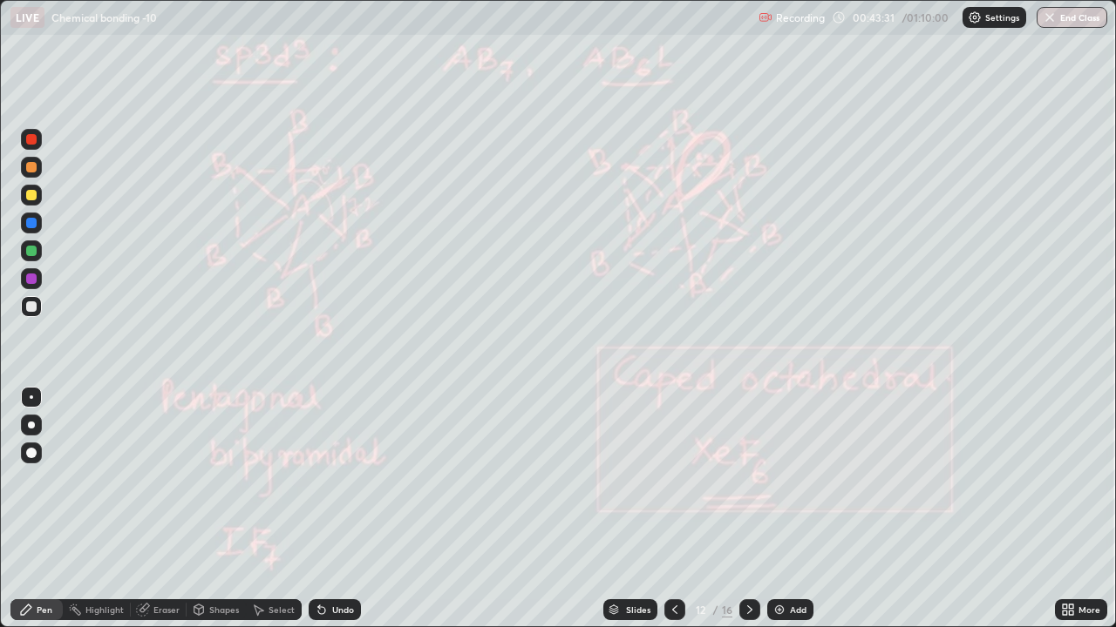
click at [750, 479] on div at bounding box center [749, 610] width 21 height 21
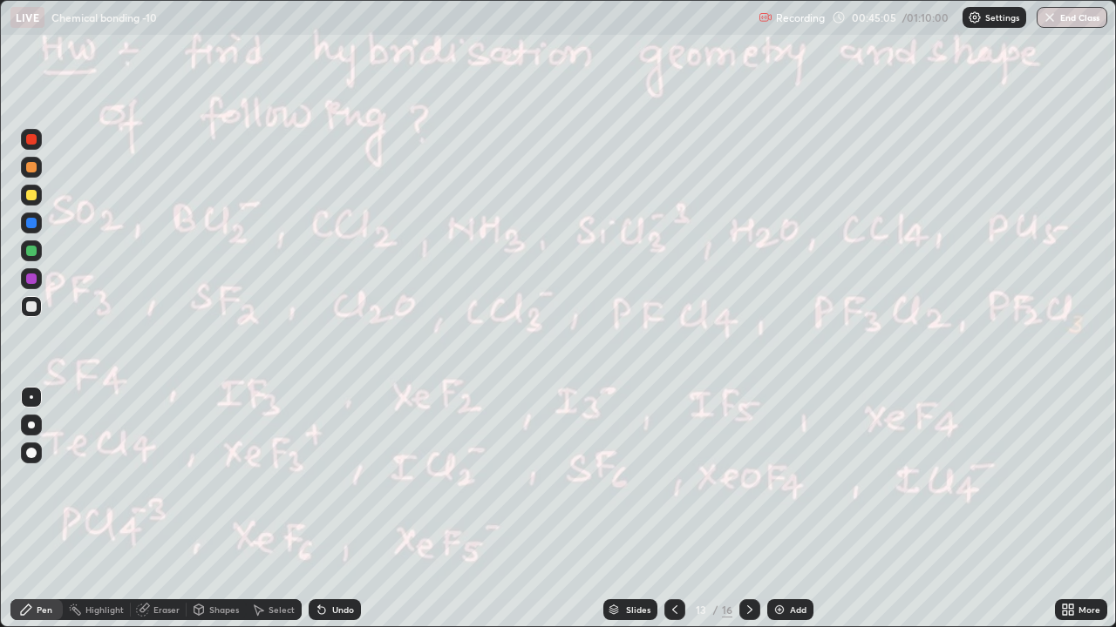
click at [757, 479] on div at bounding box center [749, 610] width 21 height 21
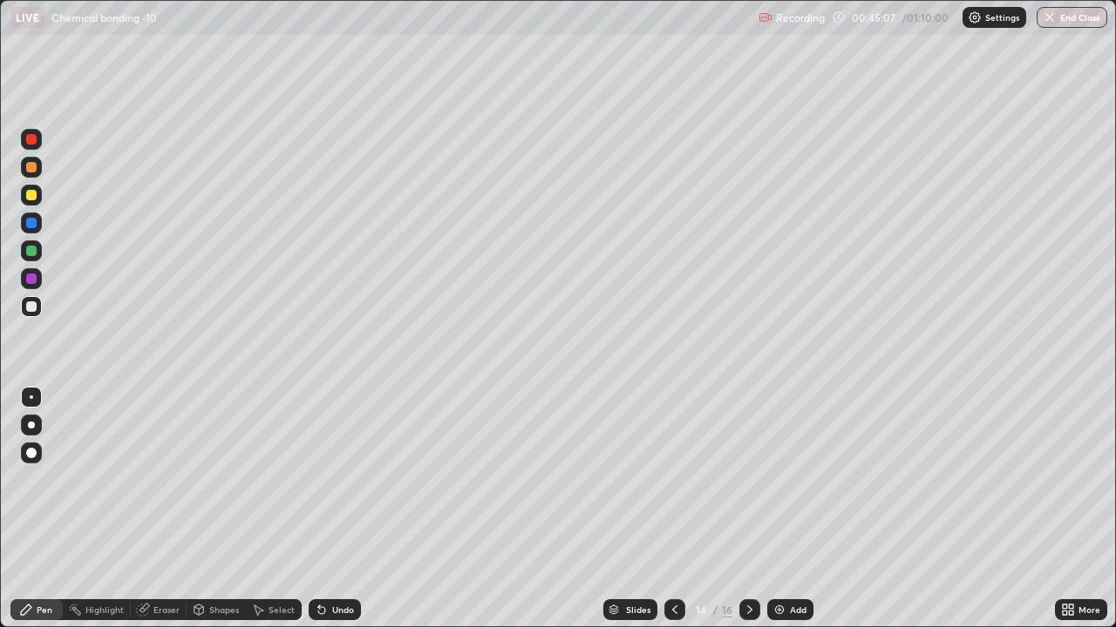
click at [754, 479] on icon at bounding box center [750, 610] width 14 height 14
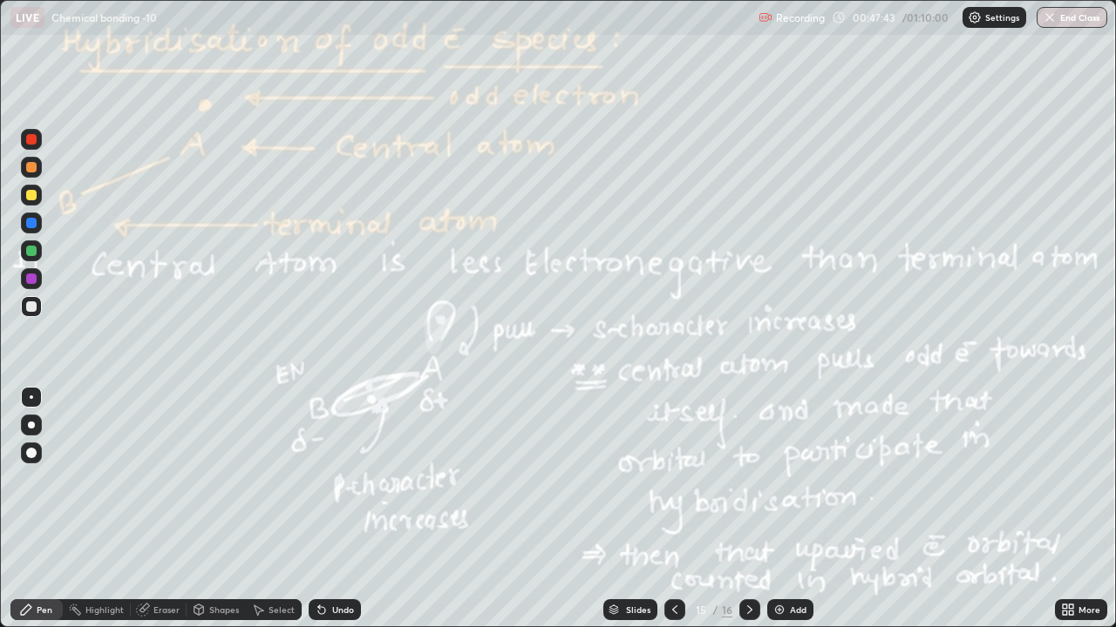
click at [34, 141] on div at bounding box center [31, 139] width 10 height 10
click at [748, 479] on icon at bounding box center [750, 610] width 14 height 14
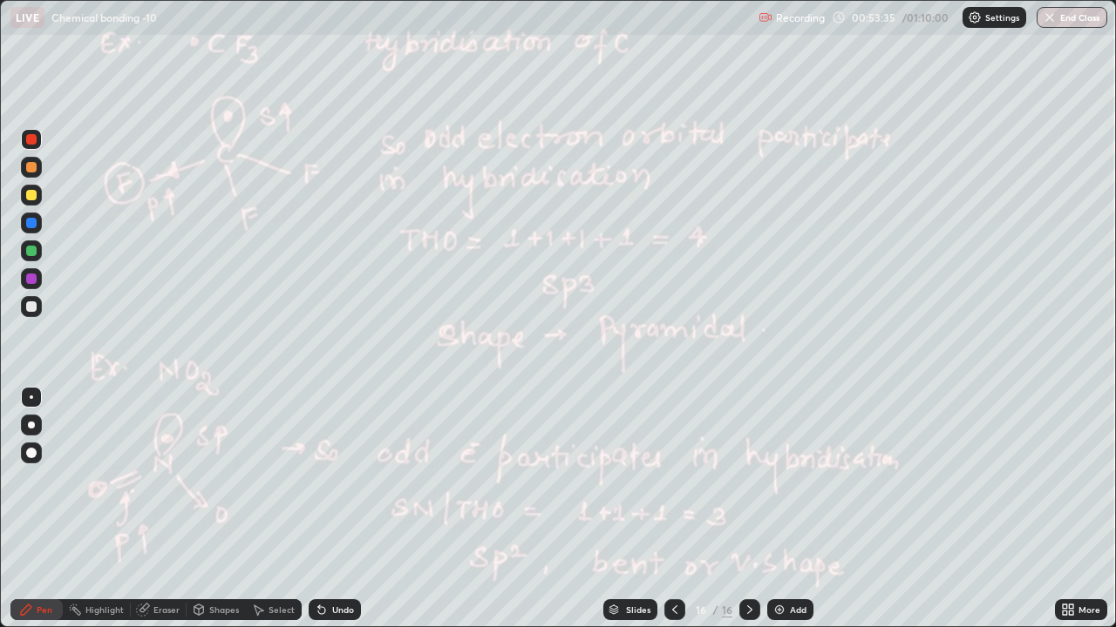
click at [36, 194] on div at bounding box center [31, 195] width 10 height 10
click at [783, 479] on img at bounding box center [779, 610] width 14 height 14
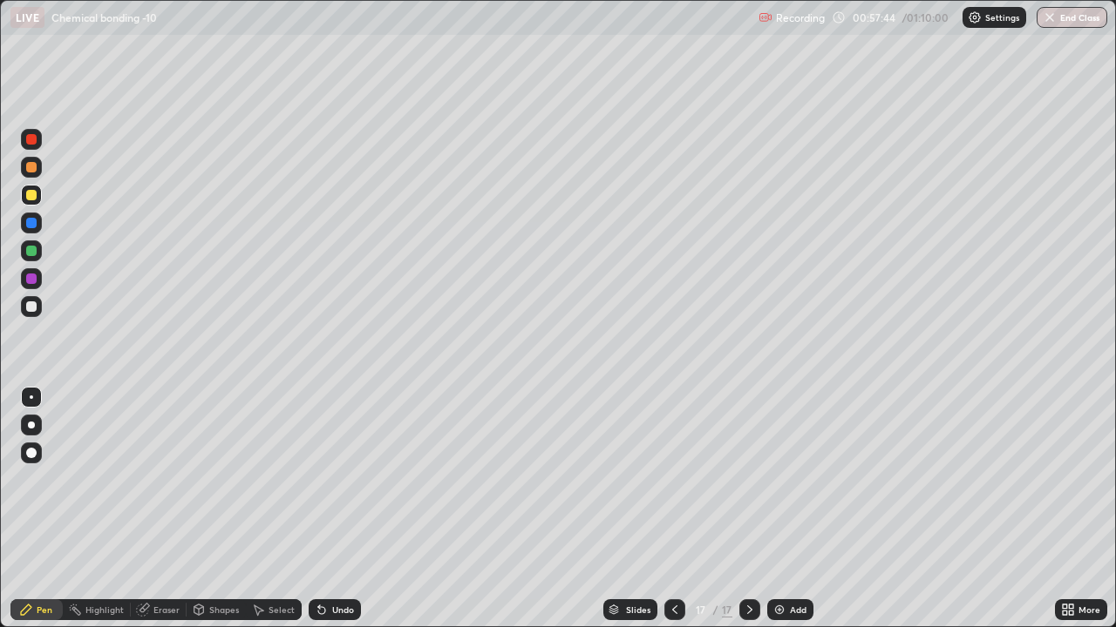
click at [325, 479] on icon at bounding box center [322, 610] width 14 height 14
click at [326, 479] on icon at bounding box center [322, 610] width 14 height 14
click at [322, 479] on icon at bounding box center [321, 610] width 7 height 7
click at [319, 479] on icon at bounding box center [321, 610] width 7 height 7
click at [149, 479] on div "Eraser" at bounding box center [159, 610] width 56 height 21
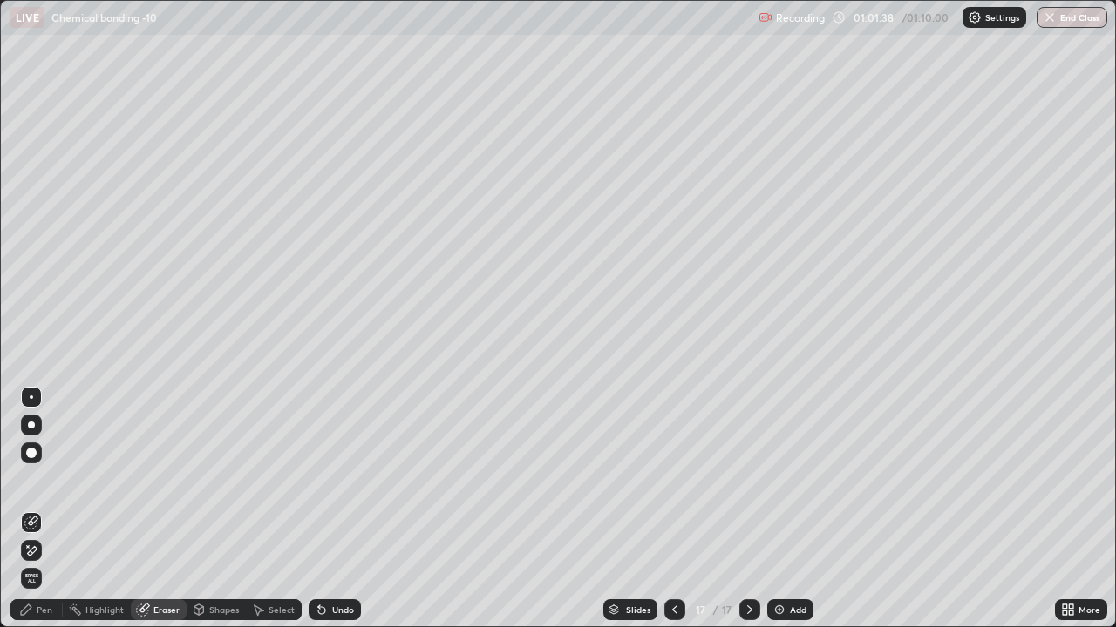
click at [29, 479] on icon at bounding box center [31, 551] width 14 height 15
click at [1057, 17] on button "End Class" at bounding box center [1071, 17] width 71 height 21
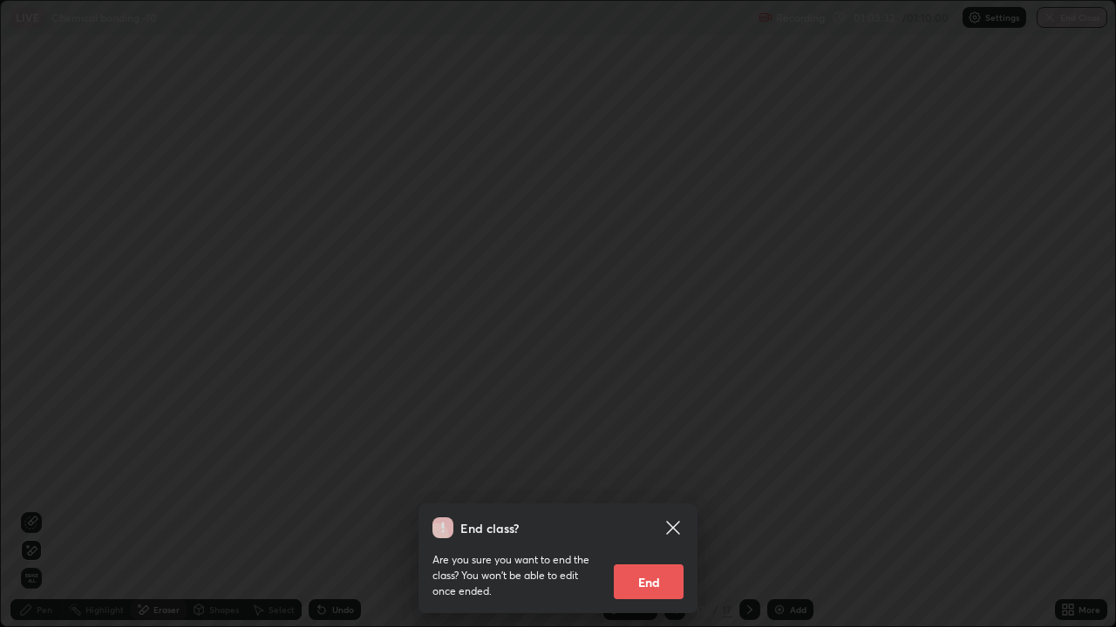
click at [658, 479] on button "End" at bounding box center [649, 582] width 70 height 35
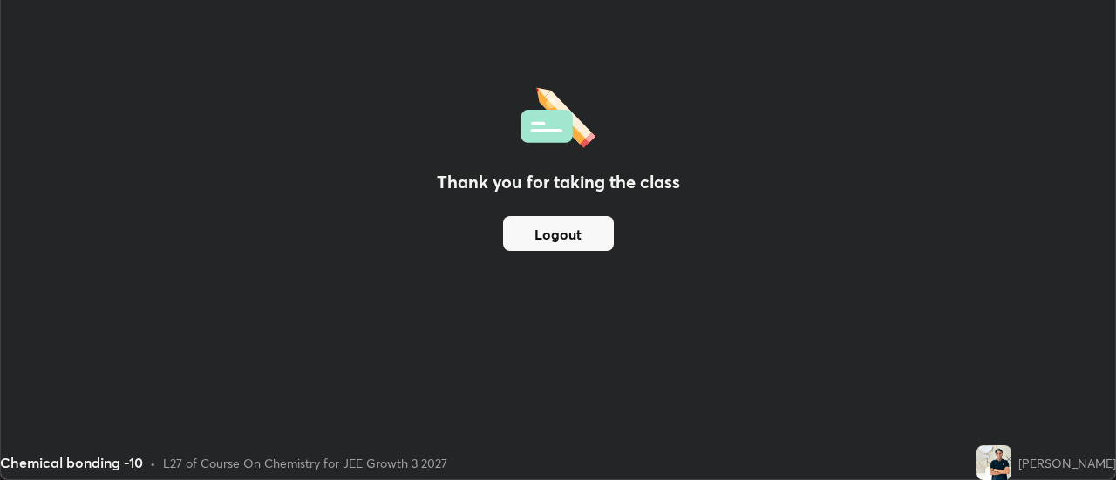
scroll to position [86672, 86036]
